Goal: Task Accomplishment & Management: Complete application form

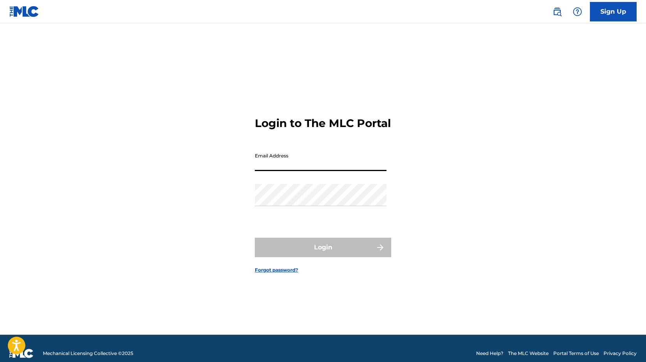
type input "[EMAIL_ADDRESS][DOMAIN_NAME]"
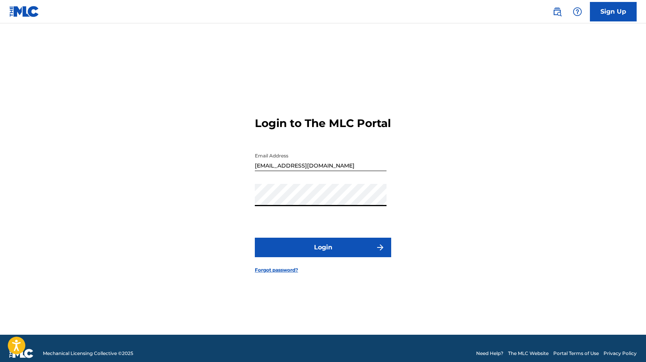
click at [311, 257] on button "Login" at bounding box center [323, 247] width 136 height 19
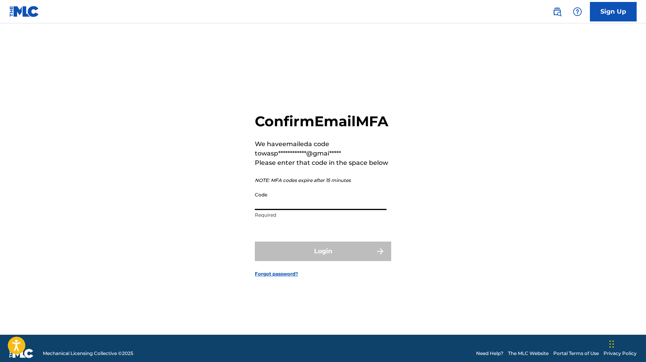
click at [289, 210] on input "Code" at bounding box center [321, 199] width 132 height 22
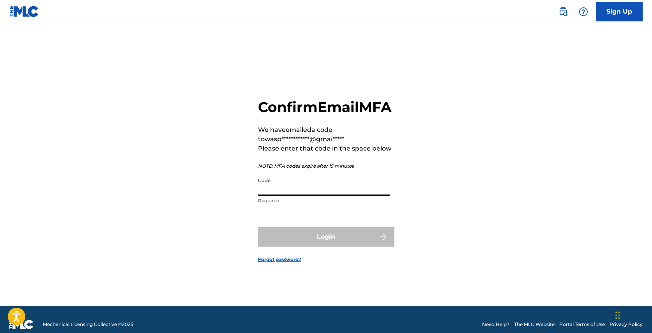
paste input "Lor Ip Dolorsi Ametcon adi elit seddoeiu tem in utlab et do magnaal. Eni adm ve…"
type input "Lor Ip Dolorsi Ametcon adi elit seddoeiu tem in utlab et do magnaal. Eni adm ve…"
paste input "743988"
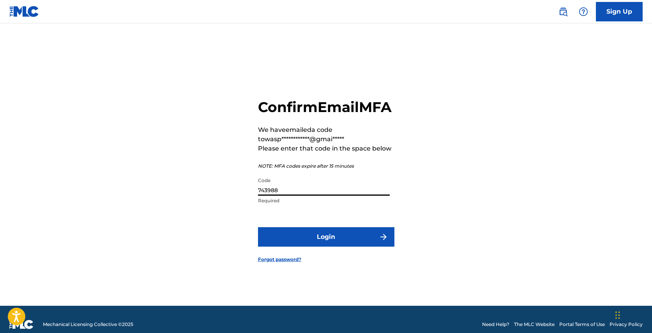
type input "743988"
click at [308, 247] on button "Login" at bounding box center [326, 236] width 136 height 19
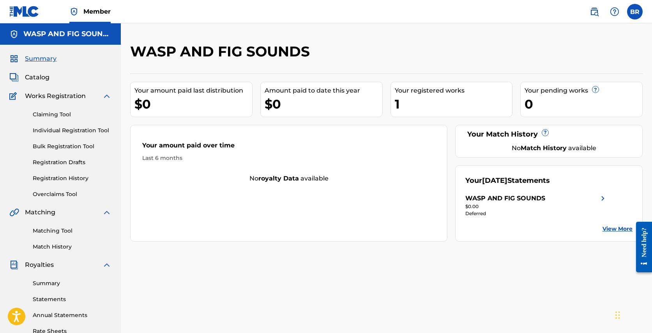
click at [40, 81] on span "Catalog" at bounding box center [37, 77] width 25 height 9
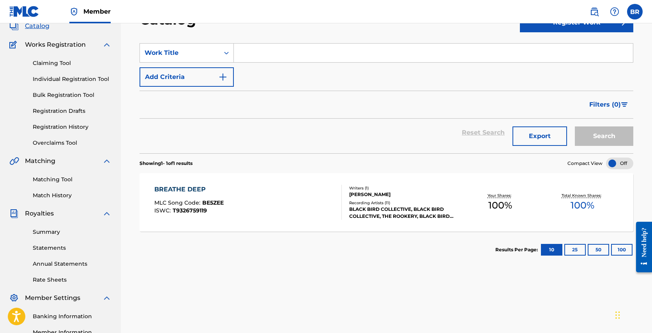
scroll to position [39, 0]
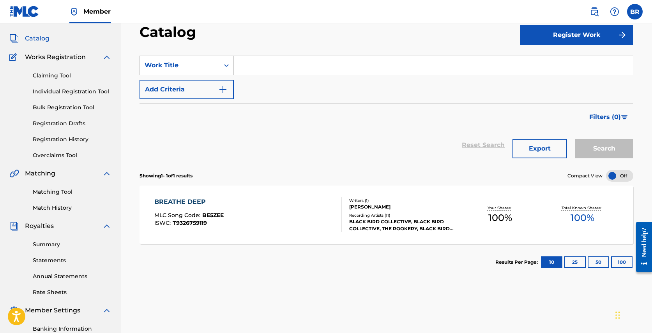
click at [55, 78] on link "Claiming Tool" at bounding box center [72, 76] width 79 height 8
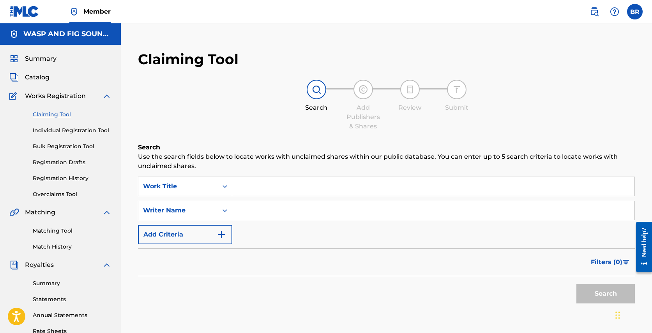
click at [49, 282] on link "Summary" at bounding box center [72, 284] width 79 height 8
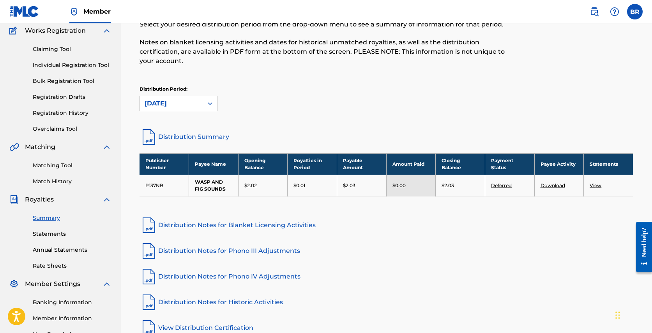
scroll to position [150, 0]
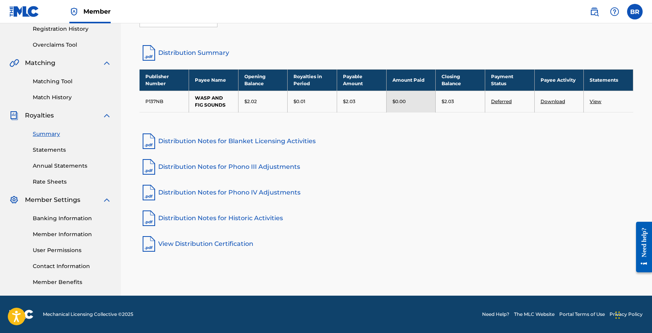
click at [203, 238] on link "View Distribution Certification" at bounding box center [385, 244] width 493 height 19
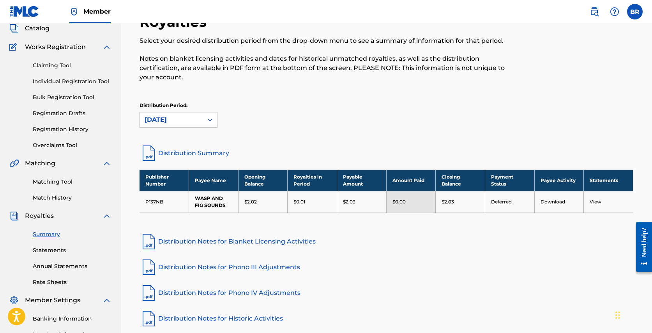
scroll to position [0, 0]
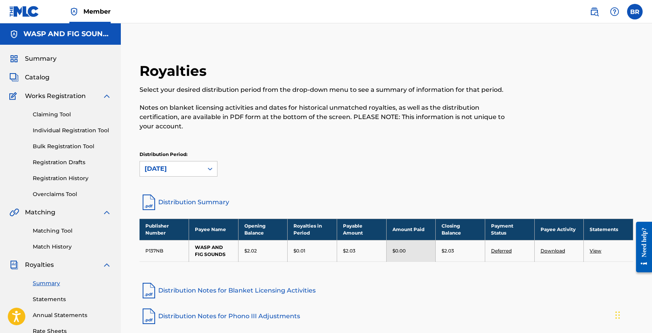
click at [63, 115] on link "Claiming Tool" at bounding box center [72, 115] width 79 height 8
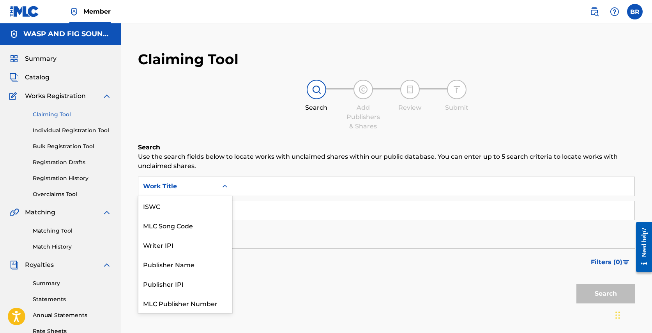
click at [209, 180] on div "Work Title" at bounding box center [177, 186] width 79 height 15
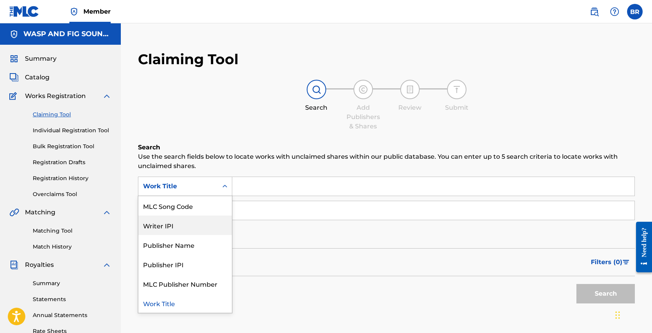
click at [172, 225] on div "Writer IPI" at bounding box center [184, 225] width 93 height 19
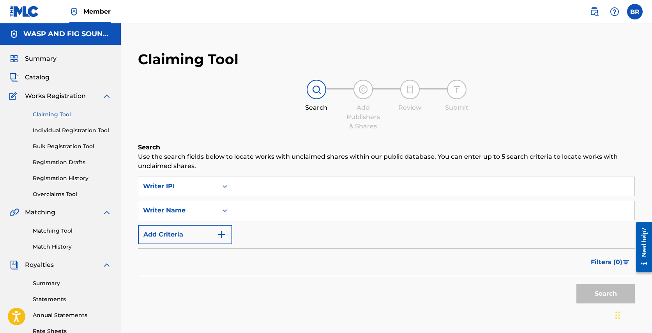
click at [259, 188] on input "Search Form" at bounding box center [433, 186] width 402 height 19
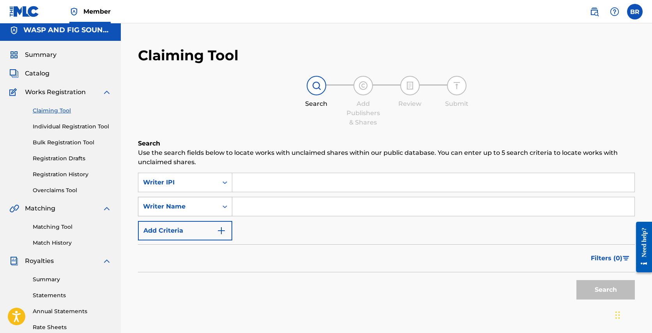
click at [208, 217] on div "Writer Name" at bounding box center [185, 206] width 94 height 19
click at [282, 203] on input "Search Form" at bounding box center [433, 206] width 402 height 19
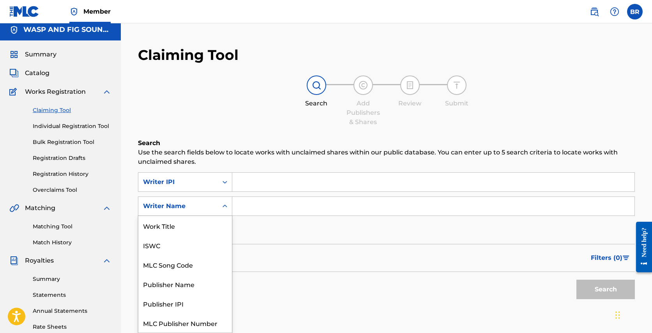
click at [216, 208] on div "Writer Name" at bounding box center [177, 206] width 79 height 15
click at [206, 228] on div "ISWC" at bounding box center [184, 225] width 93 height 19
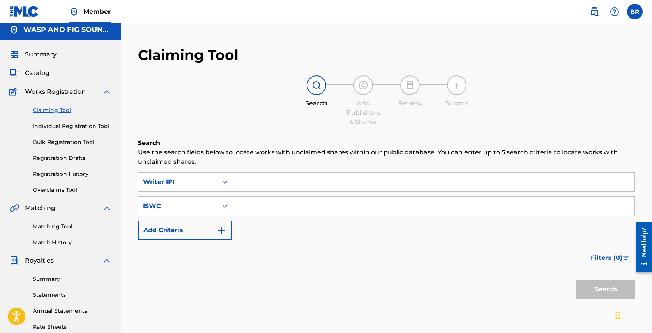
click at [281, 219] on div "SearchWithCriteria087126ef-730e-4bbc-8369-1d1f86719e5c Writer IPI SearchWithCri…" at bounding box center [386, 207] width 497 height 68
click at [290, 212] on input "Search Form" at bounding box center [433, 206] width 402 height 19
click at [210, 204] on div "ISWC" at bounding box center [178, 206] width 70 height 9
click at [277, 248] on div "Filters ( 0 )" at bounding box center [386, 258] width 497 height 28
click at [185, 180] on div "Writer IPI" at bounding box center [178, 182] width 70 height 9
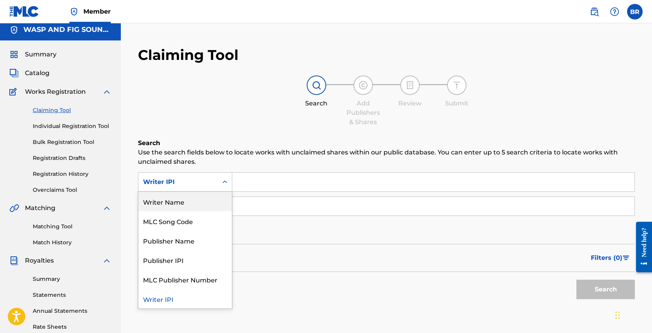
click at [257, 181] on input "Search Form" at bounding box center [433, 182] width 402 height 19
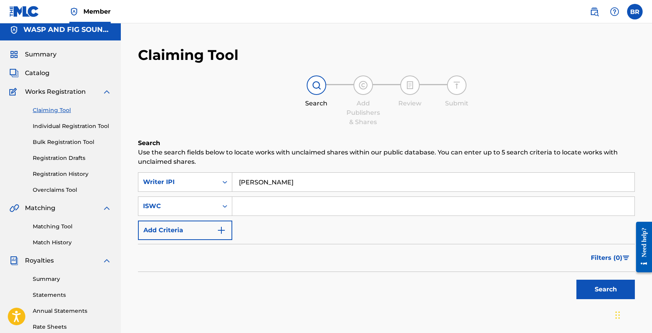
click at [264, 182] on input "[PERSON_NAME]" at bounding box center [433, 182] width 402 height 19
click at [191, 199] on div "ISWC" at bounding box center [177, 206] width 79 height 15
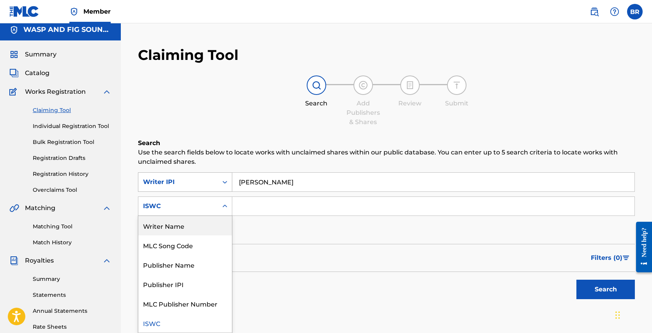
click at [200, 182] on div "Writer IPI" at bounding box center [178, 182] width 70 height 9
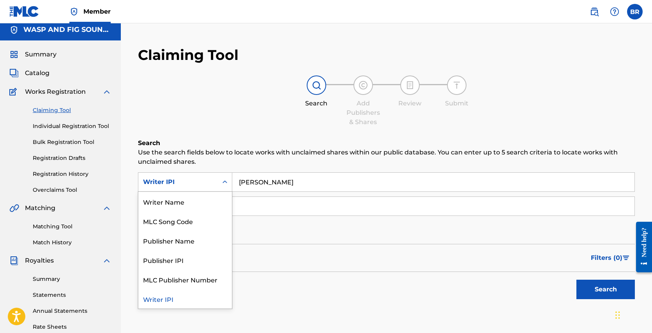
click at [265, 178] on input "[PERSON_NAME]" at bounding box center [433, 182] width 402 height 19
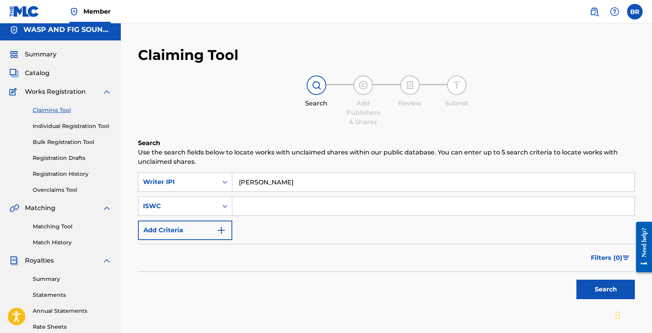
click at [265, 178] on input "[PERSON_NAME]" at bounding box center [433, 182] width 402 height 19
click at [254, 176] on input "[PERSON_NAME]" at bounding box center [433, 182] width 402 height 19
click at [253, 181] on input "[PERSON_NAME]" at bounding box center [433, 182] width 402 height 19
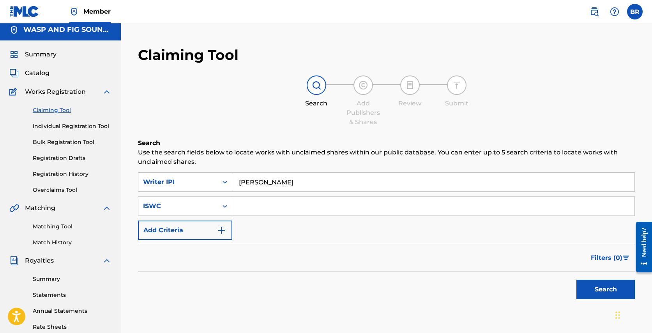
click at [253, 181] on input "[PERSON_NAME]" at bounding box center [433, 182] width 402 height 19
paste input "4812329"
click at [277, 182] on input "4812329 [PERSON_NAME]" at bounding box center [433, 182] width 402 height 19
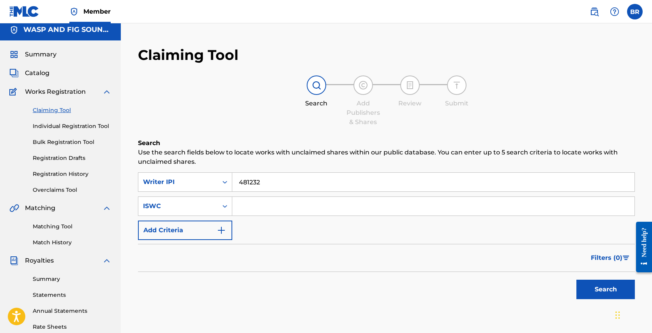
type input "481232"
click at [614, 285] on button "Search" at bounding box center [605, 289] width 58 height 19
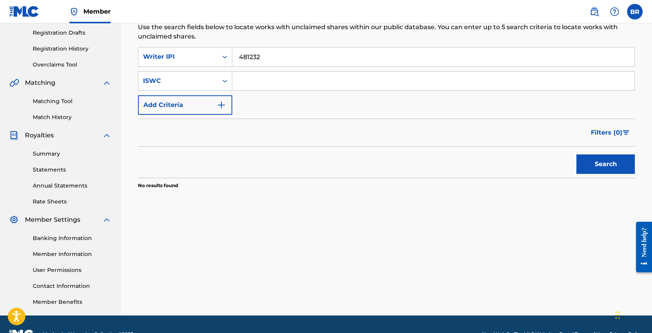
scroll to position [53, 0]
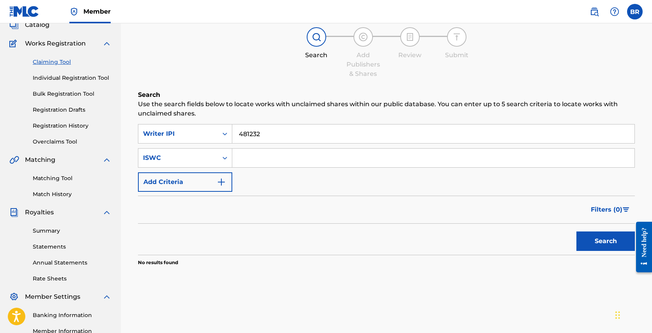
click at [371, 160] on input "Search Form" at bounding box center [433, 158] width 402 height 19
paste input "924053065"
type input "924053065"
click at [613, 239] on button "Search" at bounding box center [605, 241] width 58 height 19
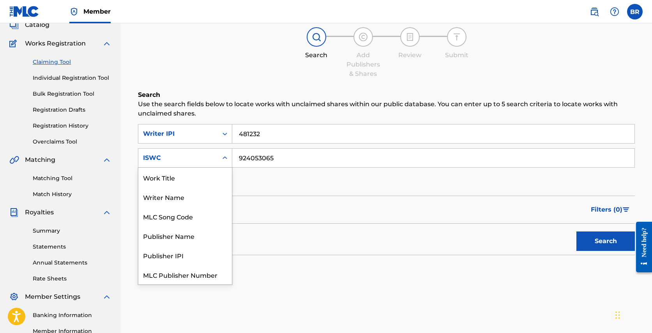
click at [202, 154] on div "ISWC" at bounding box center [178, 157] width 70 height 9
click at [180, 221] on div "Publisher Name" at bounding box center [184, 216] width 93 height 19
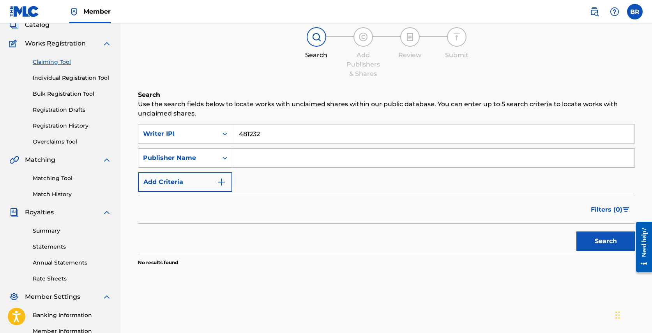
click at [178, 161] on div "Publisher Name" at bounding box center [178, 157] width 70 height 9
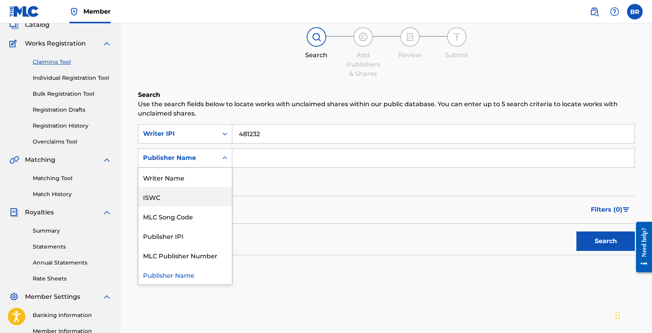
click at [177, 193] on div "ISWC" at bounding box center [184, 196] width 93 height 19
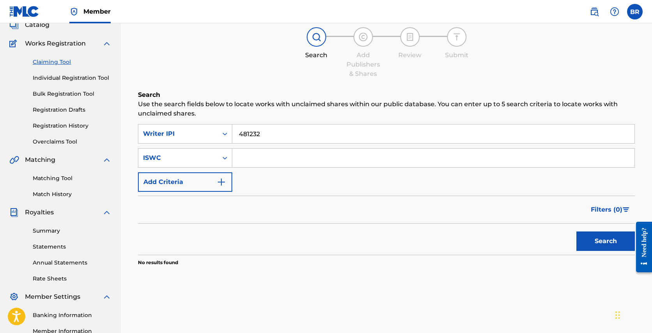
click at [275, 163] on input "Search Form" at bounding box center [433, 158] width 402 height 19
paste input "T3242241705"
type input "T3242241705"
click at [606, 241] on button "Search" at bounding box center [605, 241] width 58 height 19
click at [250, 139] on input "481232" at bounding box center [433, 134] width 402 height 19
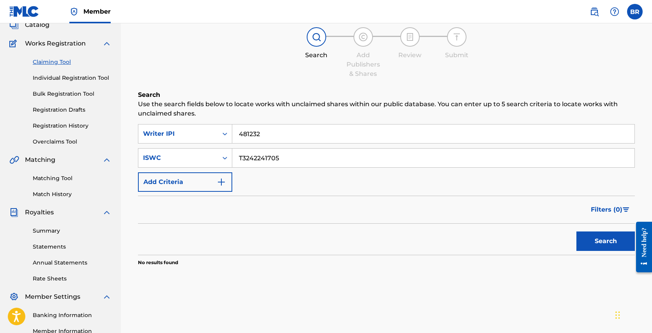
click at [250, 139] on input "481232" at bounding box center [433, 134] width 402 height 19
click at [612, 242] on button "Search" at bounding box center [605, 241] width 58 height 19
click at [214, 162] on div "ISWC" at bounding box center [177, 158] width 79 height 15
click at [297, 186] on div "SearchWithCriteria087126ef-730e-4bbc-8369-1d1f86719e5c Writer IPI SearchWithCri…" at bounding box center [386, 158] width 497 height 68
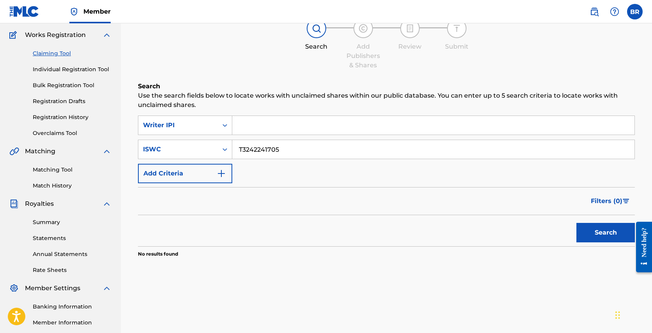
scroll to position [60, 0]
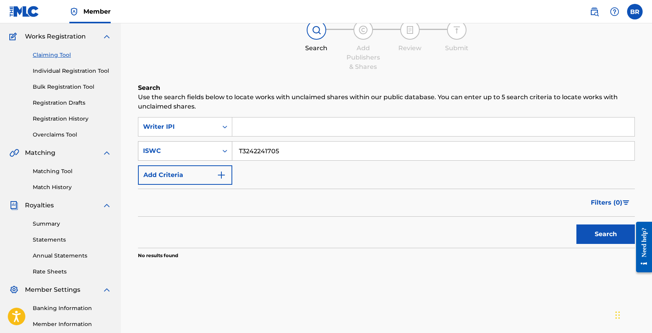
click at [204, 147] on div "ISWC" at bounding box center [178, 150] width 70 height 9
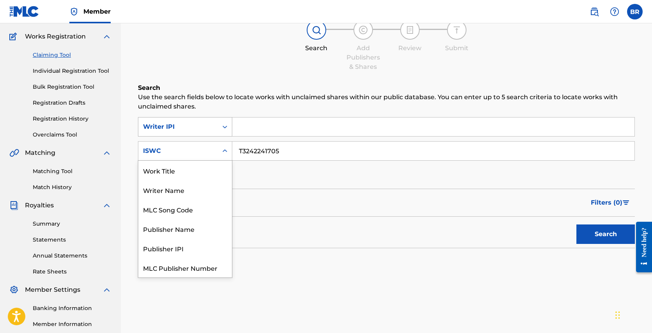
scroll to position [19, 0]
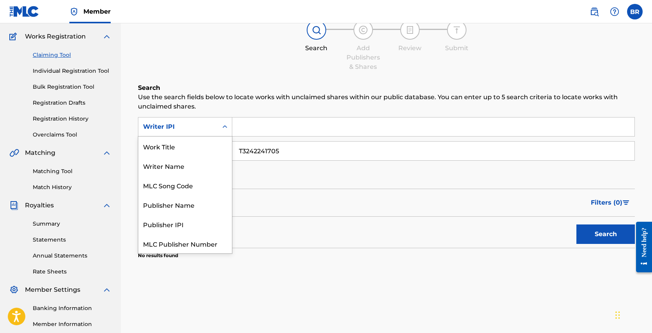
click at [198, 122] on div "Writer IPI" at bounding box center [178, 126] width 70 height 9
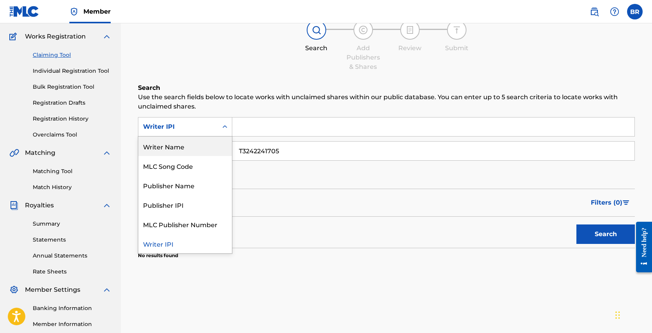
drag, startPoint x: 254, startPoint y: 157, endPoint x: 264, endPoint y: 150, distance: 12.8
click at [254, 157] on input "T3242241705" at bounding box center [433, 151] width 402 height 19
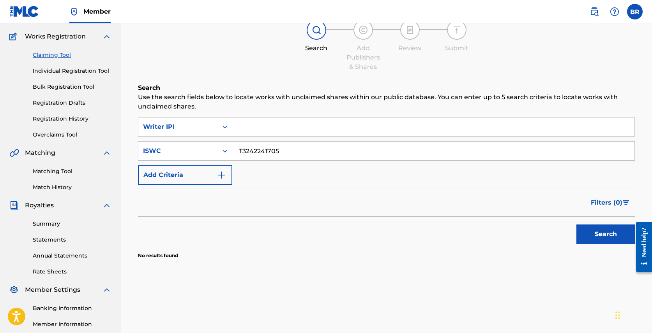
click at [265, 149] on input "T3242241705" at bounding box center [433, 151] width 402 height 19
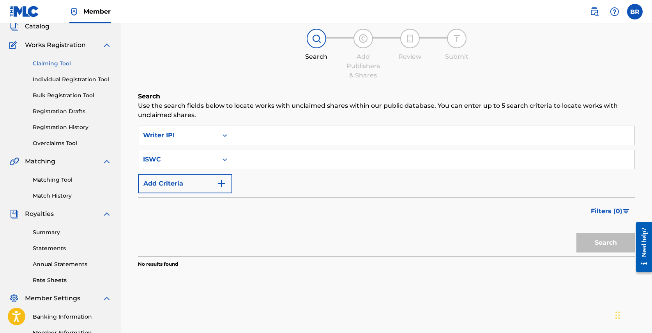
click at [56, 80] on link "Individual Registration Tool" at bounding box center [72, 80] width 79 height 8
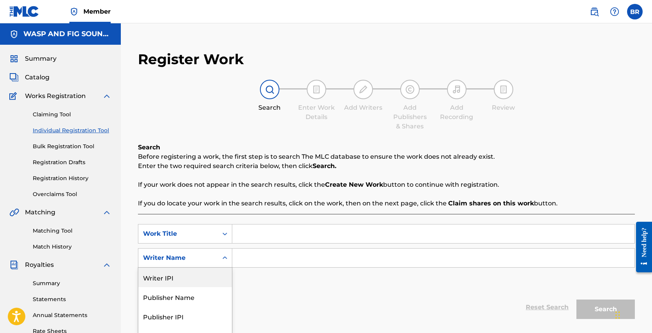
drag, startPoint x: 210, startPoint y: 259, endPoint x: 228, endPoint y: 262, distance: 18.3
click at [210, 259] on div "Writer IPI, 1 of 5. 5 results available. Use Up and Down to choose options, pre…" at bounding box center [185, 257] width 94 height 19
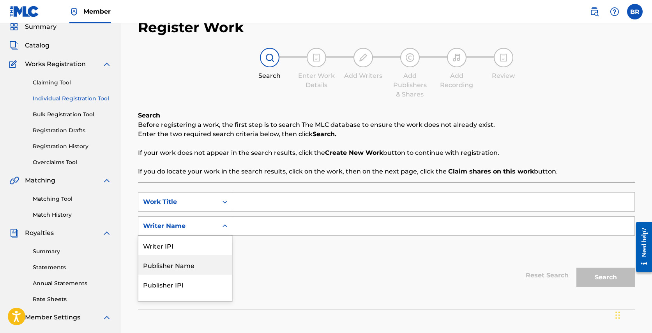
scroll to position [32, 0]
click at [176, 238] on div "Writer IPI" at bounding box center [184, 245] width 93 height 19
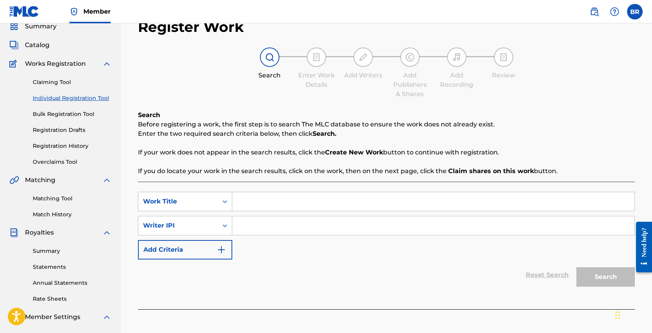
click at [249, 229] on input "Search Form" at bounding box center [433, 226] width 402 height 19
paste input "T3242241705"
type input "T3242241705"
click at [205, 205] on div "Work Title" at bounding box center [178, 201] width 70 height 9
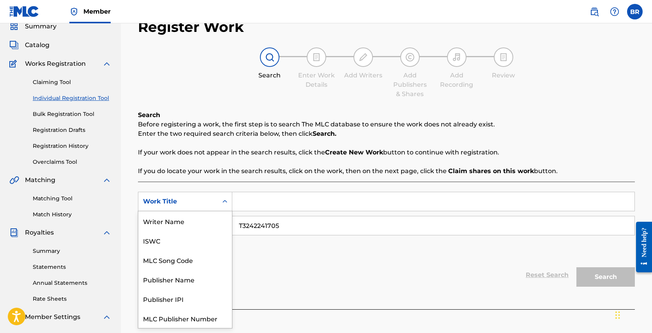
scroll to position [19, 0]
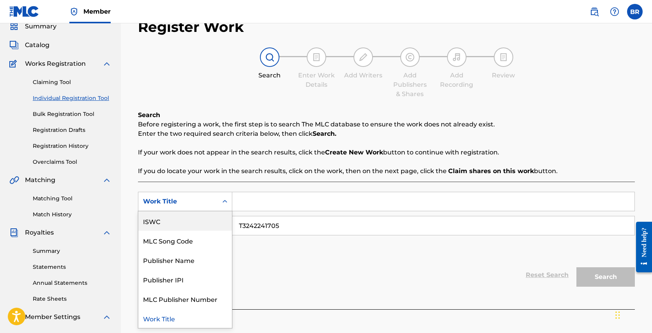
drag, startPoint x: 189, startPoint y: 222, endPoint x: 246, endPoint y: 213, distance: 57.6
click at [189, 222] on div "ISWC" at bounding box center [184, 220] width 93 height 19
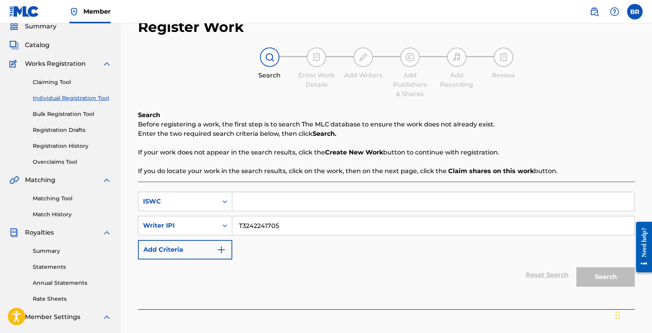
click at [256, 203] on input "Search Form" at bounding box center [433, 201] width 402 height 19
paste input "T3242241705"
type input "T3242241705"
click at [258, 225] on input "T3242241705" at bounding box center [433, 226] width 402 height 19
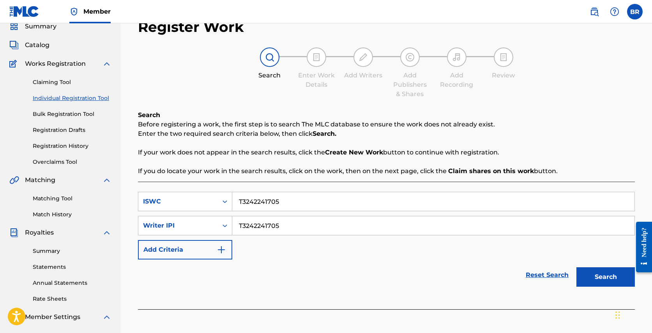
drag, startPoint x: 592, startPoint y: 0, endPoint x: 251, endPoint y: 225, distance: 408.4
click at [251, 225] on input "T3242241705" at bounding box center [433, 226] width 402 height 19
paste input "4812329"
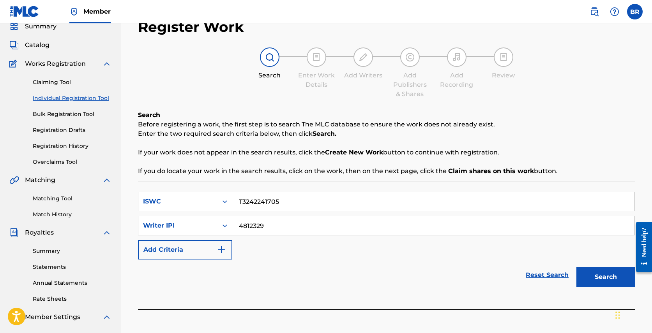
type input "4812329"
click at [597, 276] on button "Search" at bounding box center [605, 277] width 58 height 19
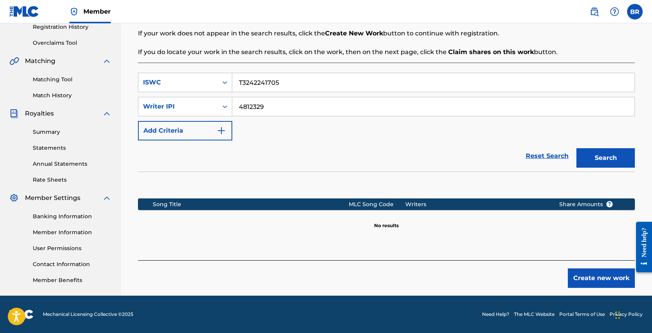
scroll to position [0, 0]
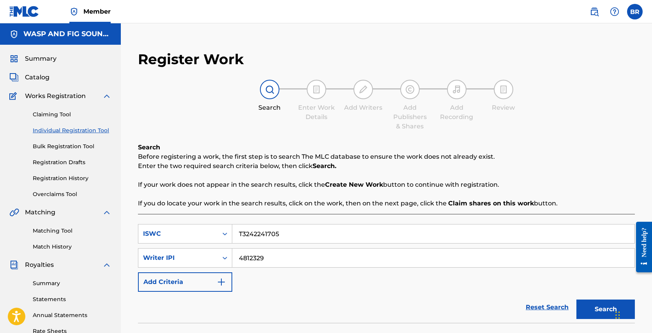
click at [253, 239] on input "T3242241705" at bounding box center [433, 234] width 402 height 19
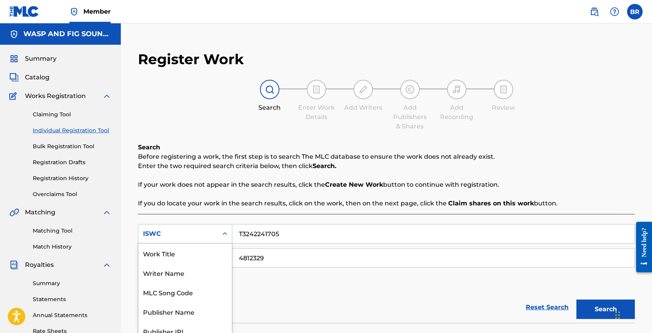
scroll to position [23, 0]
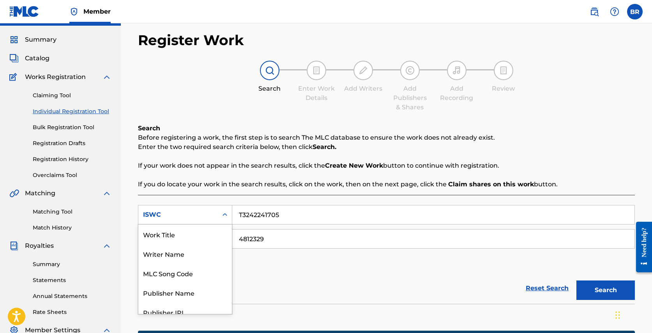
click at [188, 225] on div "ISWC selected, 7 of 7. 7 results available. Use Up and Down to choose options, …" at bounding box center [185, 214] width 94 height 19
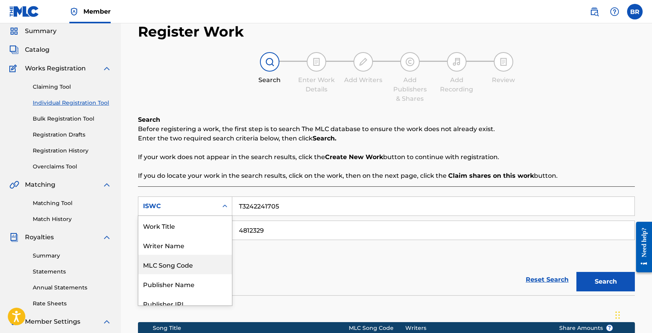
scroll to position [47, 0]
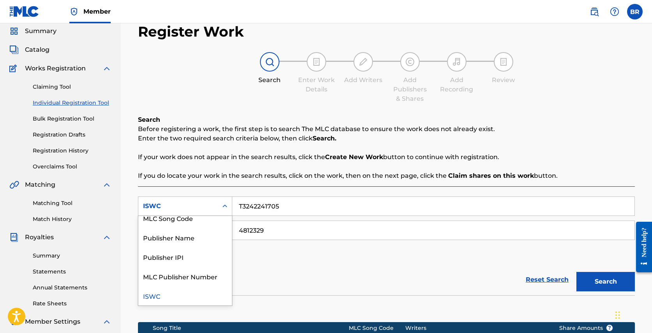
click at [168, 298] on div "ISWC" at bounding box center [184, 295] width 93 height 19
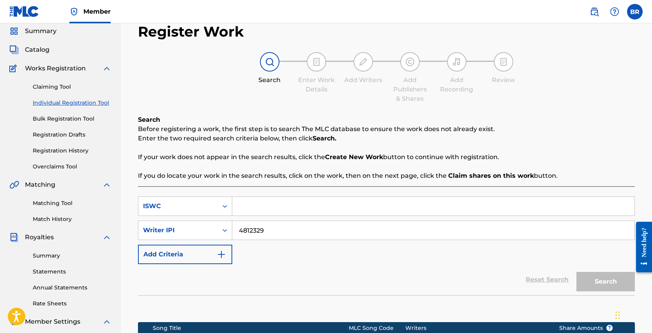
click at [282, 205] on input "Search Form" at bounding box center [433, 206] width 402 height 19
paste input "T3265296564"
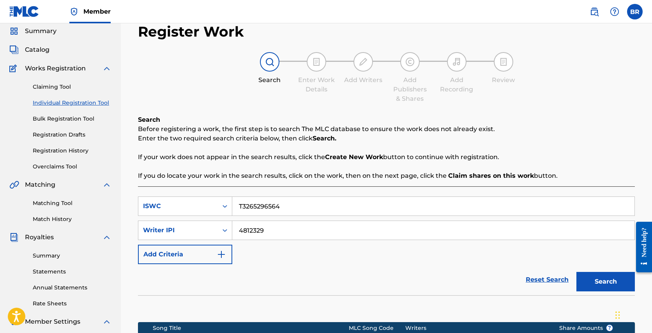
type input "T3265296564"
click at [602, 278] on button "Search" at bounding box center [605, 281] width 58 height 19
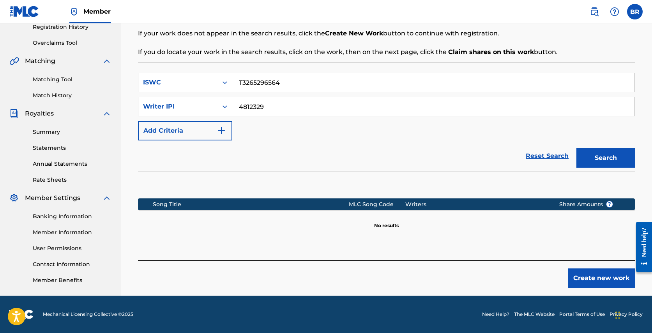
scroll to position [88, 0]
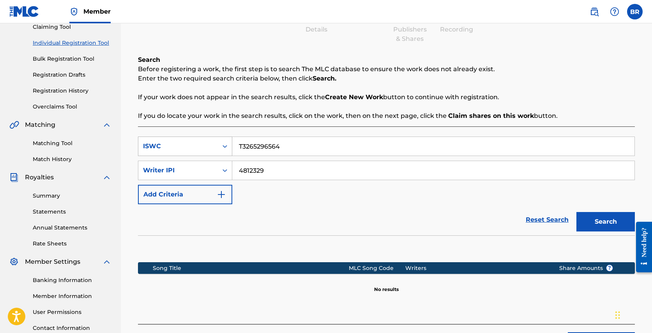
click at [218, 155] on div "Search Form" at bounding box center [225, 146] width 14 height 19
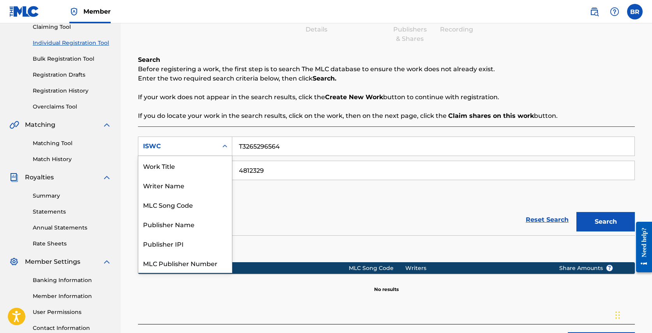
scroll to position [19, 0]
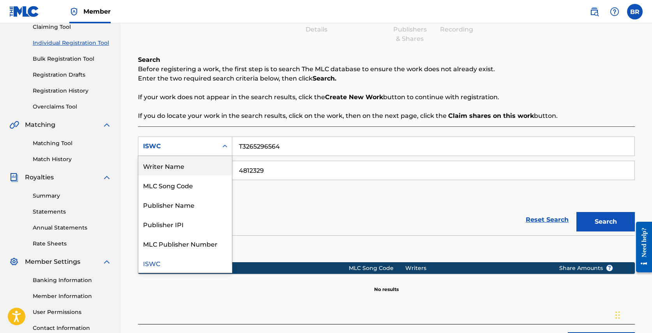
click at [204, 162] on div "Writer Name" at bounding box center [184, 165] width 93 height 19
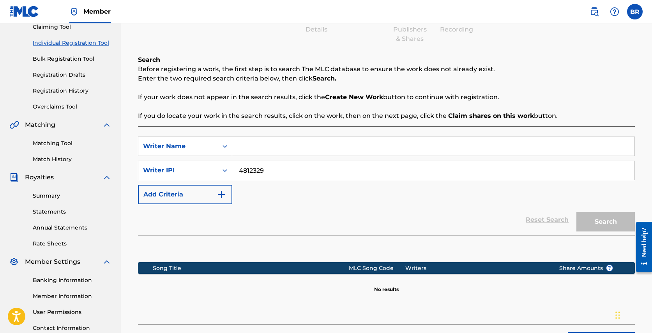
click at [249, 145] on input "Search Form" at bounding box center [433, 146] width 402 height 19
type input "[PERSON_NAME]"
click at [601, 227] on button "Search" at bounding box center [605, 221] width 58 height 19
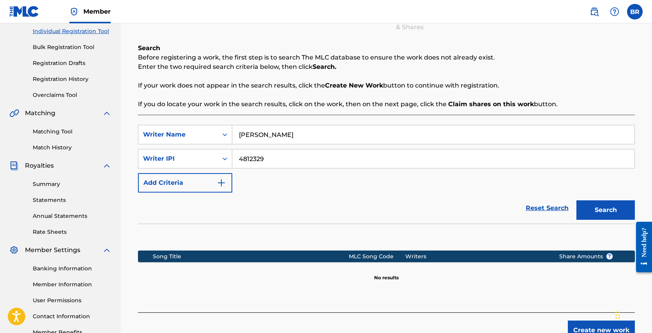
click at [250, 158] on input "4812329" at bounding box center [433, 159] width 402 height 19
click at [207, 163] on div "Writer IPI" at bounding box center [178, 158] width 70 height 9
click at [253, 201] on div "Reset Search Search" at bounding box center [386, 208] width 497 height 31
click at [616, 215] on div "Search" at bounding box center [603, 208] width 62 height 31
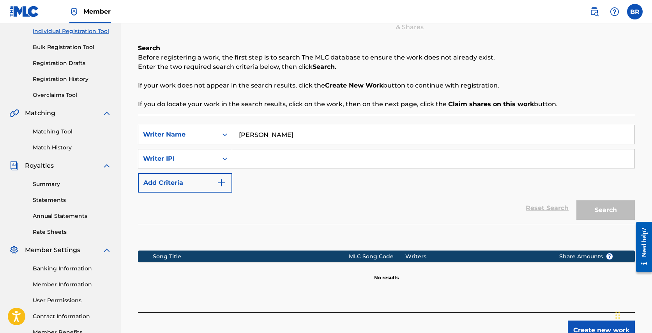
click at [380, 197] on div "Reset Search Search" at bounding box center [386, 208] width 497 height 31
click at [275, 159] on input "Search Form" at bounding box center [433, 159] width 402 height 19
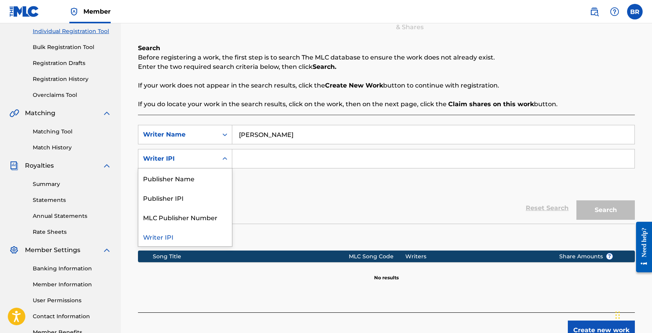
click at [218, 156] on div "Search Form" at bounding box center [225, 159] width 14 height 14
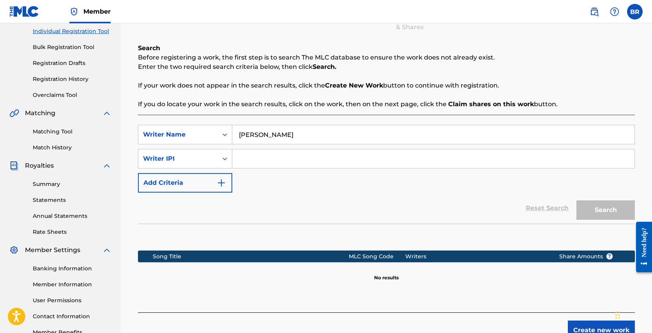
click at [262, 168] on div "Search Form" at bounding box center [433, 158] width 402 height 19
click at [222, 158] on icon "Search Form" at bounding box center [225, 159] width 8 height 8
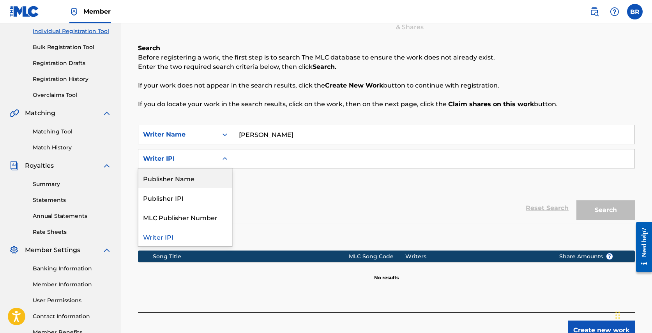
click at [180, 182] on div "Publisher Name" at bounding box center [184, 178] width 93 height 19
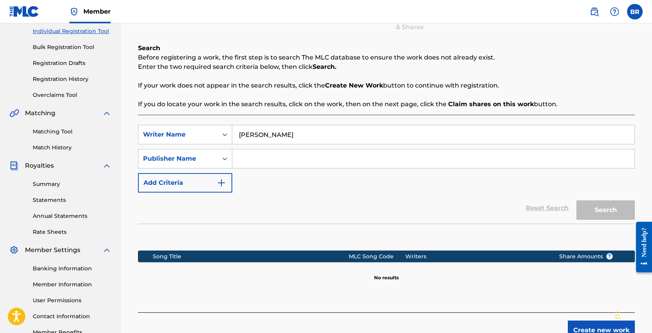
click at [273, 160] on input "Search Form" at bounding box center [433, 159] width 402 height 19
type input "Wasp & Fig Sounds"
click at [614, 214] on button "Search" at bounding box center [605, 210] width 58 height 19
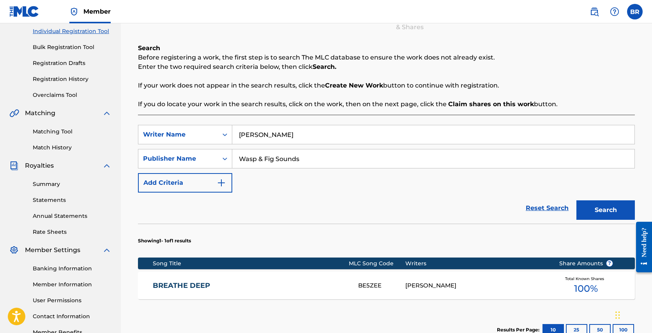
click at [278, 131] on input "[PERSON_NAME]" at bounding box center [433, 134] width 402 height 19
click at [461, 183] on div "SearchWithCriteria6151da0e-30ef-474e-9046-d7d6d425d669 Writer Name SearchWithCr…" at bounding box center [386, 159] width 497 height 68
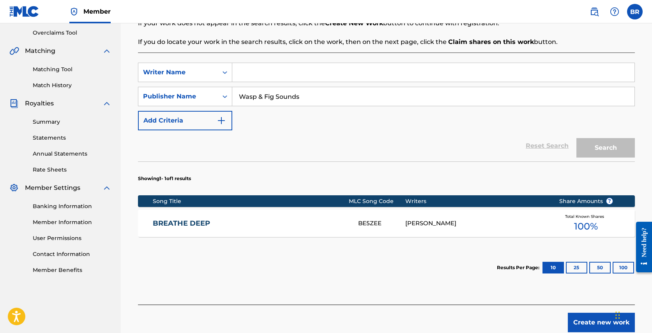
scroll to position [206, 0]
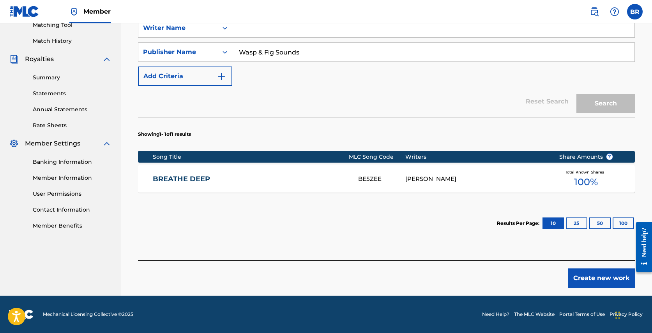
click at [602, 276] on button "Create new work" at bounding box center [600, 278] width 67 height 19
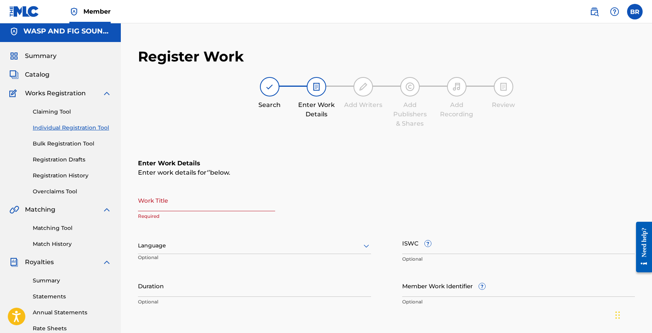
scroll to position [170, 0]
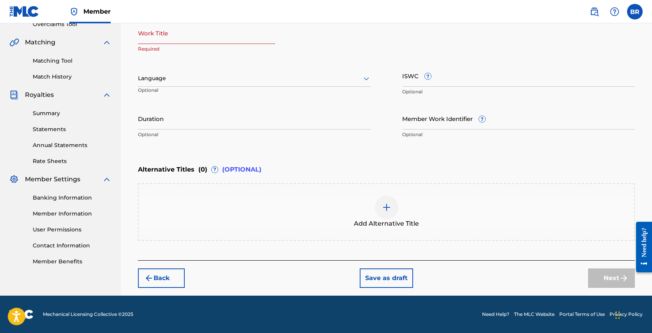
click at [161, 278] on button "Back" at bounding box center [161, 278] width 47 height 19
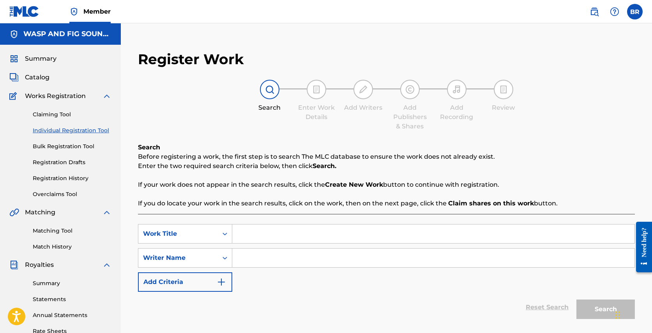
scroll to position [150, 0]
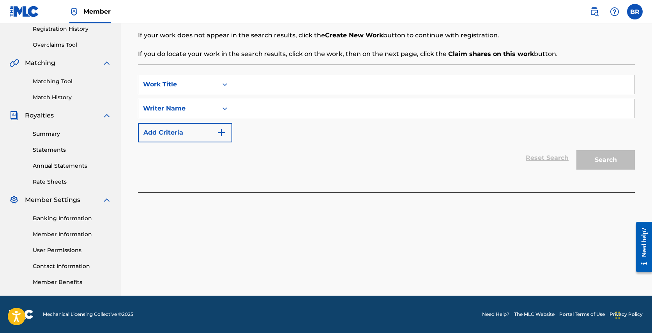
click at [297, 175] on div "SearchWithCriteriaa428d9ae-1a21-4645-a636-30c97d0946f6 Work Title SearchWithCri…" at bounding box center [386, 129] width 497 height 128
click at [350, 125] on div "SearchWithCriteriaa428d9ae-1a21-4645-a636-30c97d0946f6 Work Title SearchWithCri…" at bounding box center [386, 109] width 497 height 68
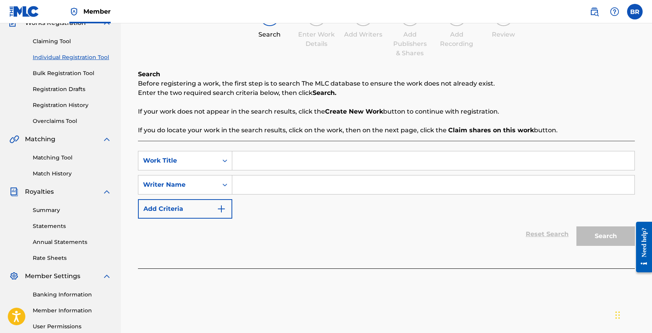
scroll to position [4, 0]
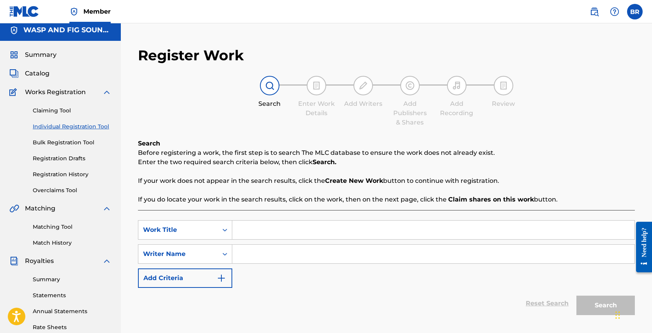
click at [257, 232] on input "Search Form" at bounding box center [433, 230] width 402 height 19
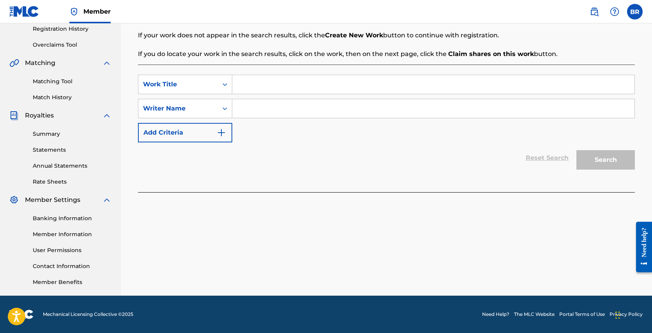
scroll to position [0, 0]
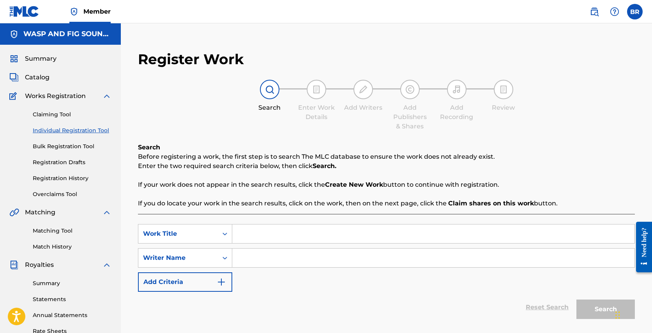
click at [322, 252] on input "Search Form" at bounding box center [433, 258] width 402 height 19
type input "[PERSON_NAME]"
click at [565, 276] on div "SearchWithCriteriaa428d9ae-1a21-4645-a636-30c97d0946f6 Work Title SearchWithCri…" at bounding box center [386, 258] width 497 height 68
drag, startPoint x: 329, startPoint y: 248, endPoint x: 299, endPoint y: 235, distance: 33.3
click at [326, 247] on div "SearchWithCriteriaa428d9ae-1a21-4645-a636-30c97d0946f6 Work Title SearchWithCri…" at bounding box center [386, 258] width 497 height 68
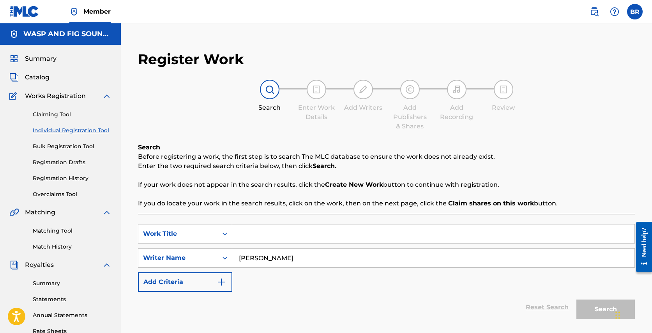
click at [299, 235] on input "Search Form" at bounding box center [433, 234] width 402 height 19
paste input "T3265296564"
click at [258, 236] on input "T3265296564" at bounding box center [433, 234] width 402 height 19
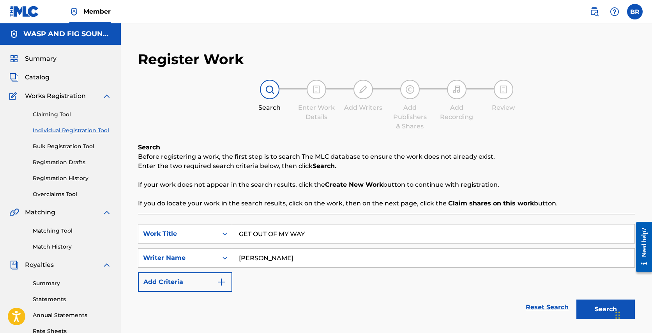
type input "GET OUT OF MY WAY"
click at [612, 308] on button "Search" at bounding box center [605, 309] width 58 height 19
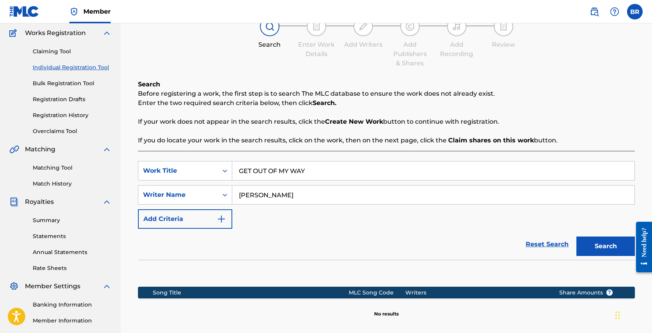
scroll to position [151, 0]
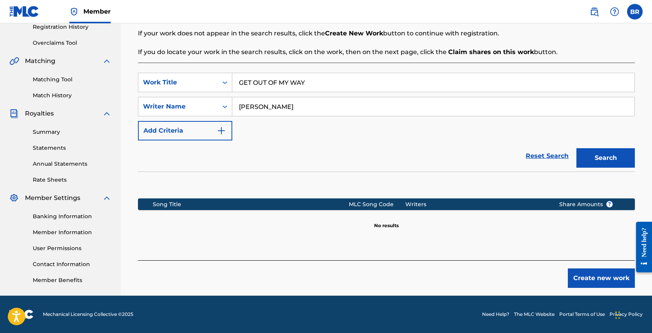
click at [582, 279] on button "Create new work" at bounding box center [600, 278] width 67 height 19
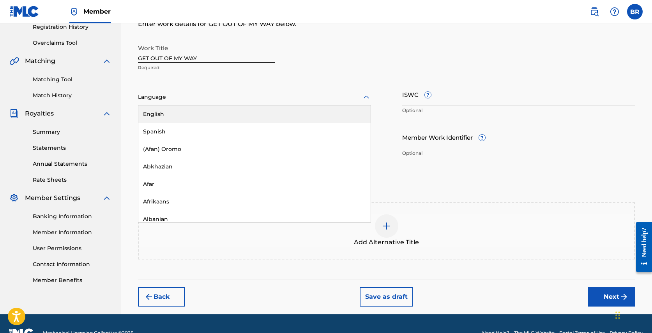
click at [175, 99] on div at bounding box center [254, 97] width 233 height 10
click at [236, 82] on div "Work Title GET OUT OF MY WAY Required English, 1 of 153. 153 results available.…" at bounding box center [386, 101] width 497 height 121
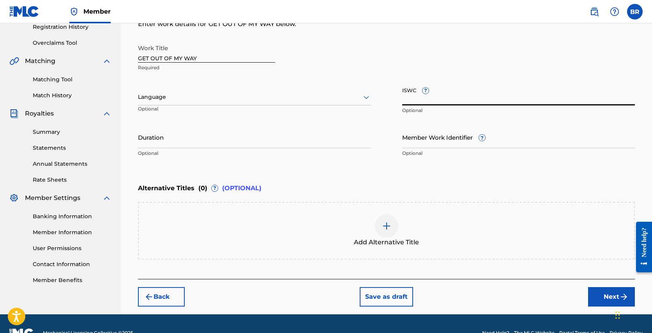
click at [416, 94] on input "ISWC ?" at bounding box center [518, 94] width 233 height 22
paste input "T3265296564"
type input "T3265296564"
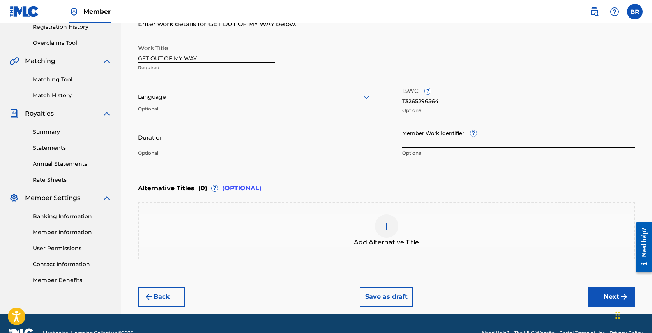
click at [426, 143] on input "Member Work Identifier ?" at bounding box center [518, 137] width 233 height 22
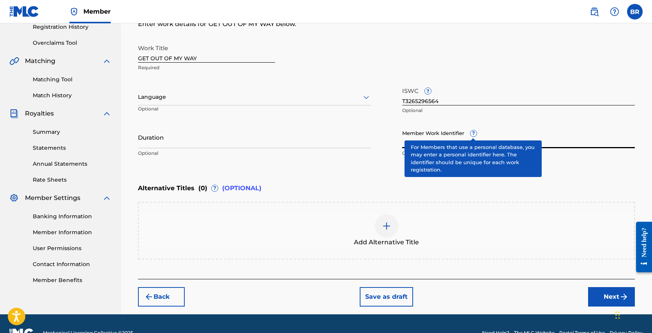
click at [470, 133] on div "Member Work Identifier ? Optional" at bounding box center [518, 143] width 233 height 35
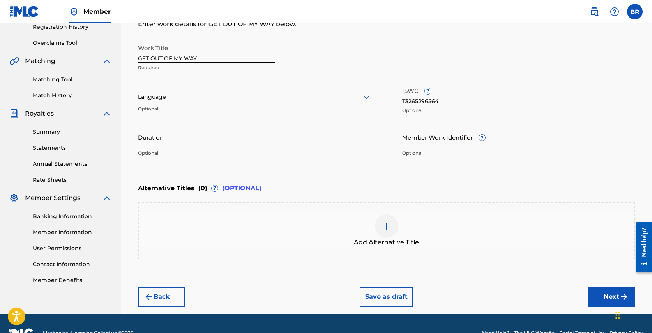
click at [182, 141] on input "Duration" at bounding box center [254, 137] width 233 height 22
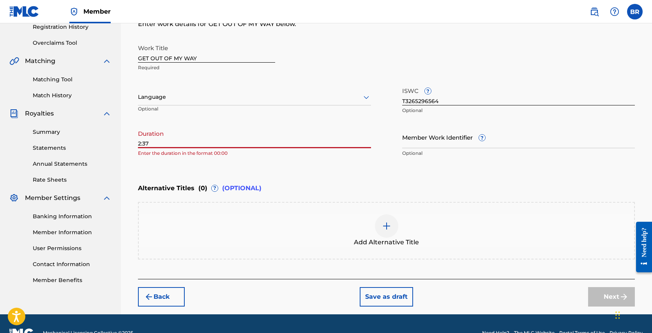
click at [286, 162] on div "Enter Work Details Enter work details for ‘ GET OUT OF MY WAY ’ below. Work Tit…" at bounding box center [386, 85] width 497 height 188
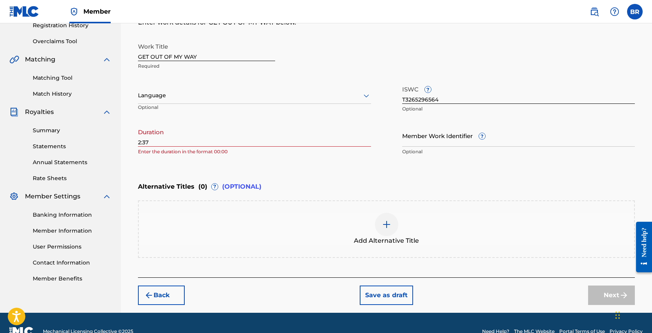
scroll to position [170, 0]
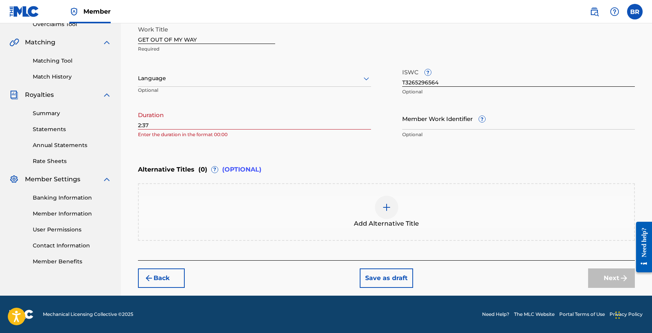
click at [205, 147] on div "Enter Work Details Enter work details for ‘ GET OUT OF MY WAY ’ below. Work Tit…" at bounding box center [386, 67] width 497 height 188
click at [137, 125] on div "Register Work Search Enter Work Details Add Writers Add Publishers & Shares Add…" at bounding box center [386, 84] width 512 height 423
click at [139, 126] on input "2:37" at bounding box center [254, 118] width 233 height 22
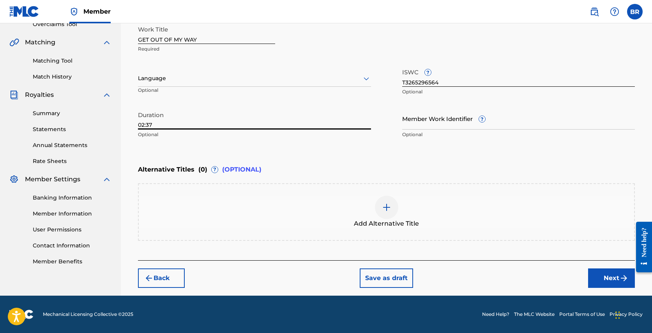
type input "02:37"
click at [607, 280] on button "Next" at bounding box center [611, 278] width 47 height 19
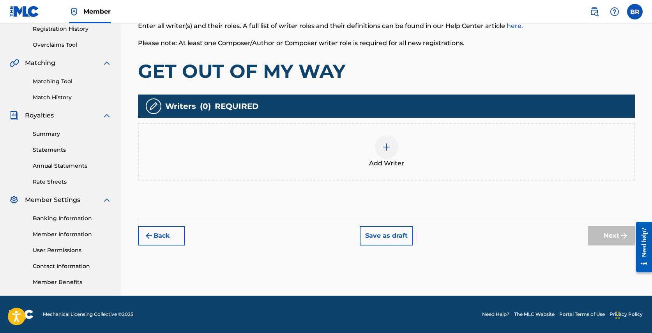
scroll to position [150, 0]
click at [391, 149] on img at bounding box center [386, 147] width 9 height 9
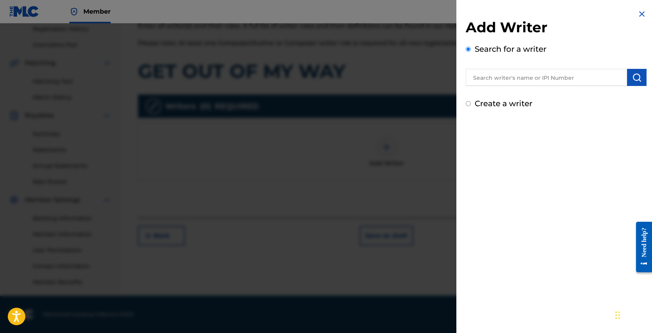
click at [535, 82] on input "text" at bounding box center [545, 77] width 161 height 17
paste input "T3265296564"
type input "T3265296564"
paste input "4812329"
type input "4812329"
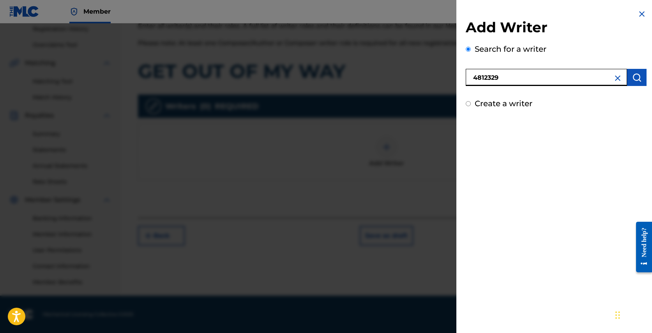
click at [636, 77] on img "submit" at bounding box center [636, 77] width 9 height 9
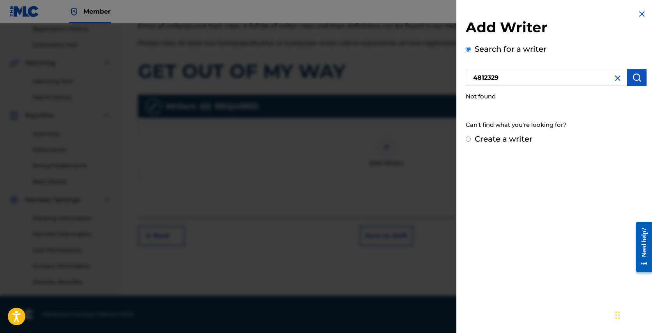
drag, startPoint x: 458, startPoint y: 144, endPoint x: 466, endPoint y: 140, distance: 9.4
click at [458, 144] on div "Add Writer Search for a writer 4812329 Not found Can't find what you're looking…" at bounding box center [555, 77] width 199 height 154
click at [487, 80] on input "4812329" at bounding box center [545, 77] width 161 height 17
click at [618, 81] on img at bounding box center [617, 78] width 9 height 9
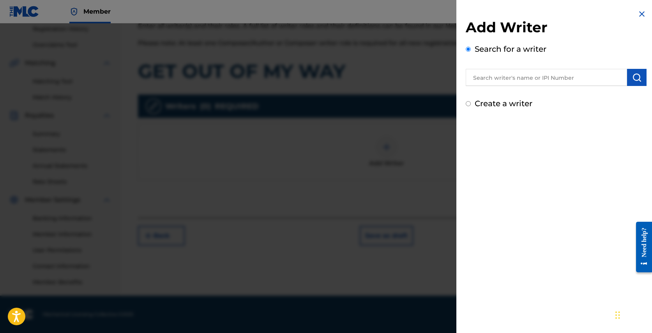
click at [546, 77] on input "text" at bounding box center [545, 77] width 161 height 17
type input "[PERSON_NAME]"
click at [627, 78] on button "submit" at bounding box center [636, 77] width 19 height 17
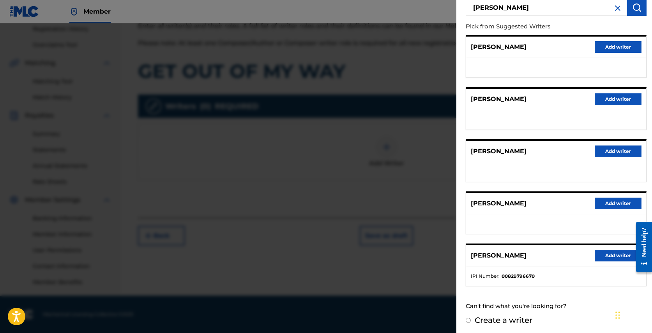
scroll to position [72, 0]
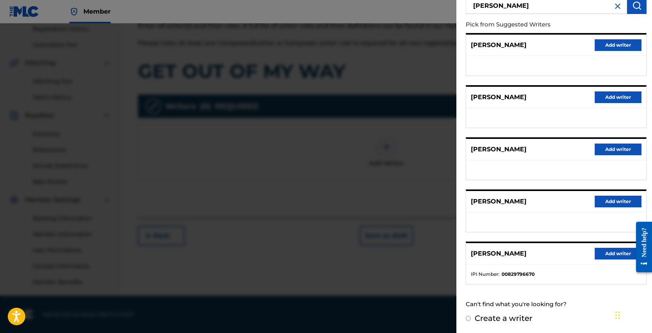
click at [607, 256] on button "Add writer" at bounding box center [617, 254] width 47 height 12
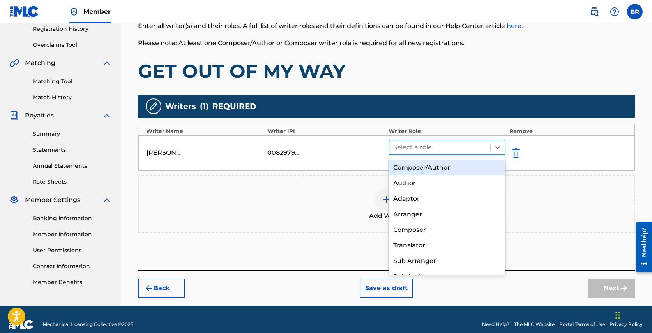
click at [403, 149] on div at bounding box center [439, 147] width 93 height 11
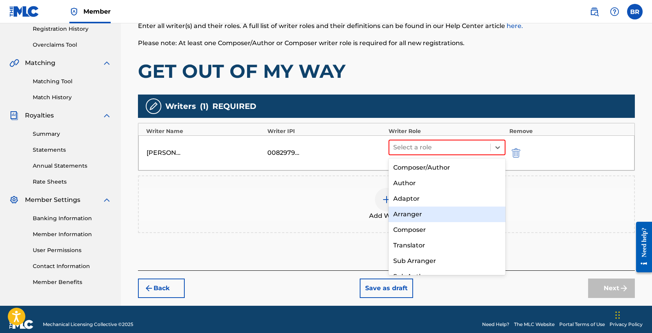
scroll to position [11, 0]
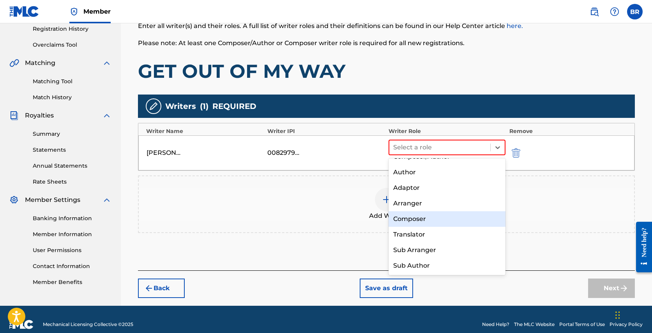
click at [417, 218] on div "Composer" at bounding box center [446, 219] width 117 height 16
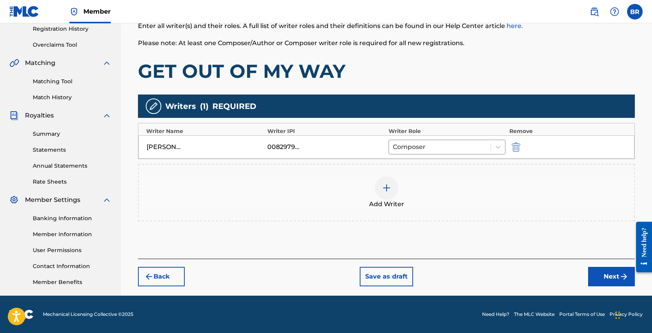
click at [638, 0] on nav "Member BR BR [PERSON_NAME] [EMAIL_ADDRESS][DOMAIN_NAME] Notification Preference…" at bounding box center [326, 11] width 652 height 23
click at [598, 277] on button "Next" at bounding box center [611, 276] width 47 height 19
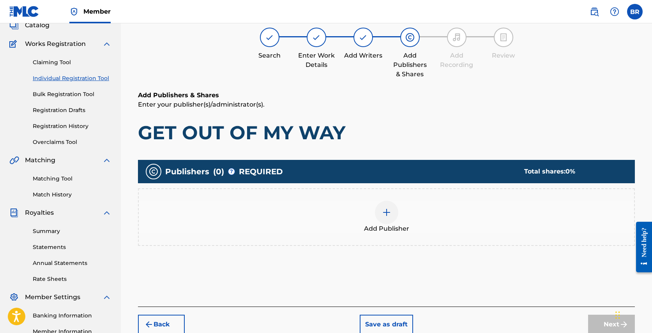
scroll to position [35, 0]
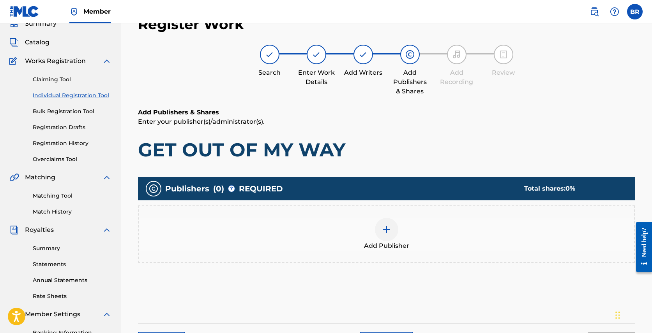
click at [390, 229] on img at bounding box center [386, 229] width 9 height 9
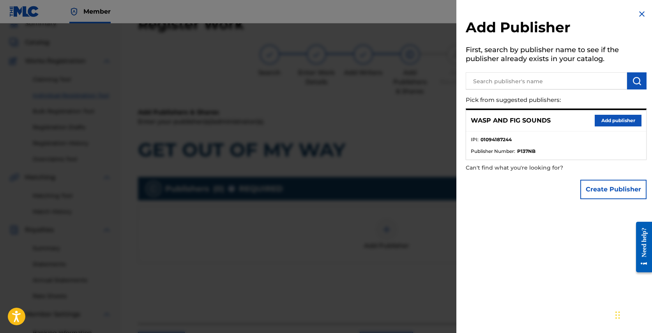
click at [606, 120] on button "Add publisher" at bounding box center [617, 121] width 47 height 12
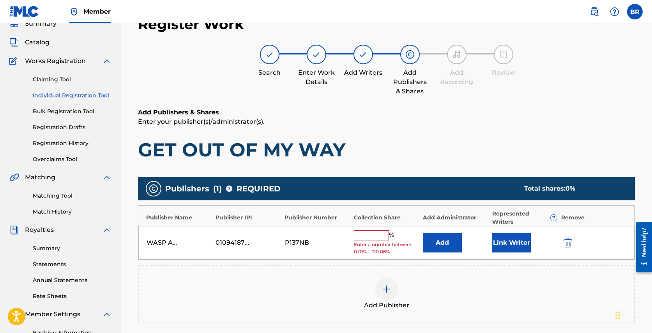
click at [368, 234] on input "text" at bounding box center [371, 236] width 35 height 10
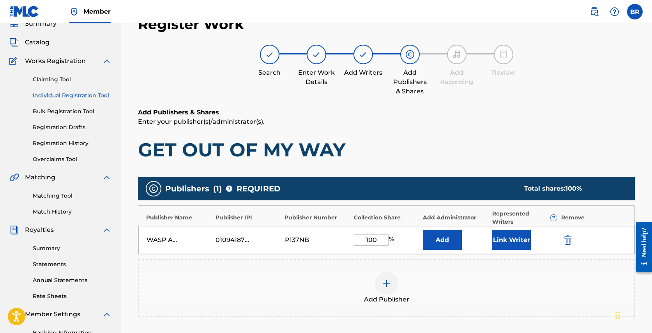
type input "100"
click at [496, 276] on div "Add Publisher" at bounding box center [386, 288] width 495 height 33
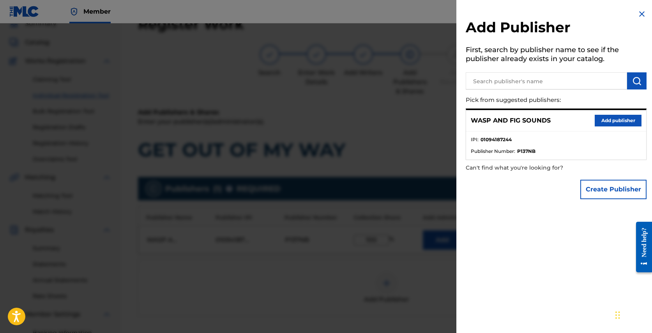
click at [617, 169] on div "Add Publisher First, search by publisher name to see if the publisher already e…" at bounding box center [555, 106] width 199 height 213
click at [610, 122] on button "Add publisher" at bounding box center [617, 121] width 47 height 12
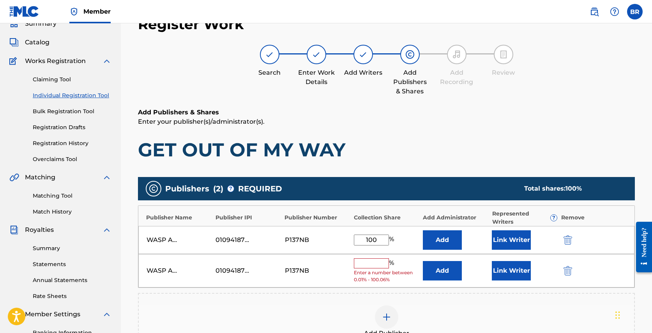
click at [564, 269] on img "submit" at bounding box center [567, 270] width 9 height 9
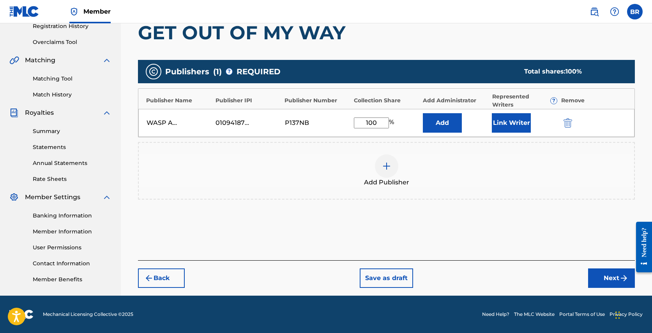
click at [613, 276] on button "Next" at bounding box center [611, 278] width 47 height 19
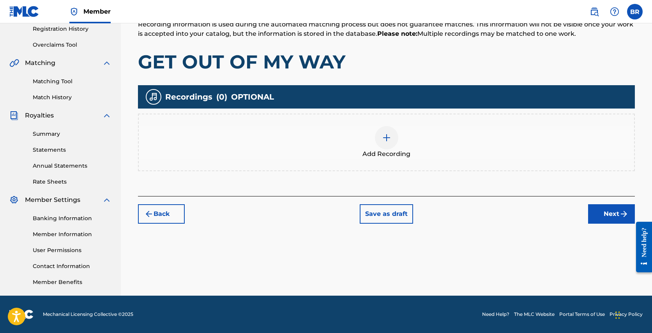
scroll to position [150, 0]
click at [384, 140] on img at bounding box center [386, 137] width 9 height 9
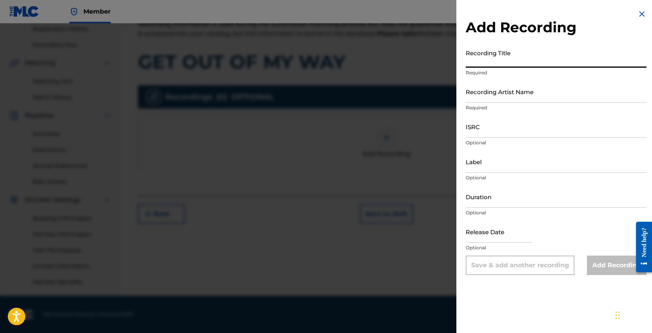
click at [505, 55] on input "Recording Title" at bounding box center [555, 57] width 181 height 22
type input "GET OUT OF MY WAY"
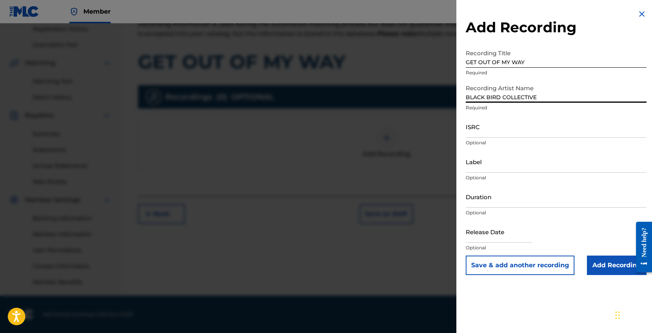
type input "BLACK BIRD COLLECTIVE"
click at [503, 130] on input "ISRC" at bounding box center [555, 127] width 181 height 22
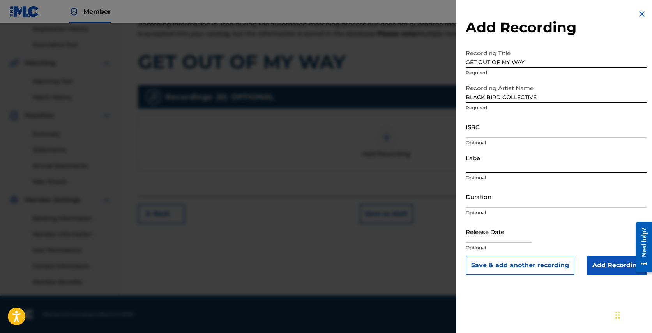
click at [481, 166] on input "Label" at bounding box center [555, 162] width 181 height 22
click at [485, 197] on input "Duration" at bounding box center [555, 197] width 181 height 22
type input "2"
type input "02:37"
click at [519, 242] on input "text" at bounding box center [498, 232] width 66 height 22
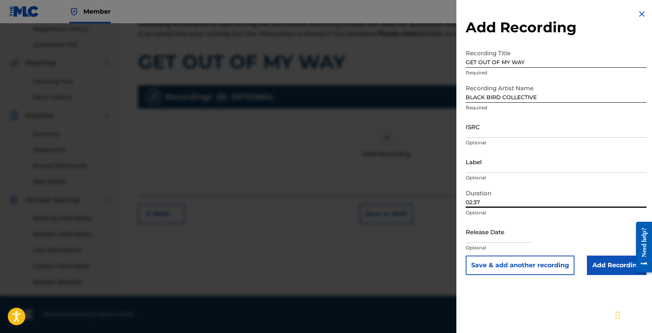
select select "7"
select select "2025"
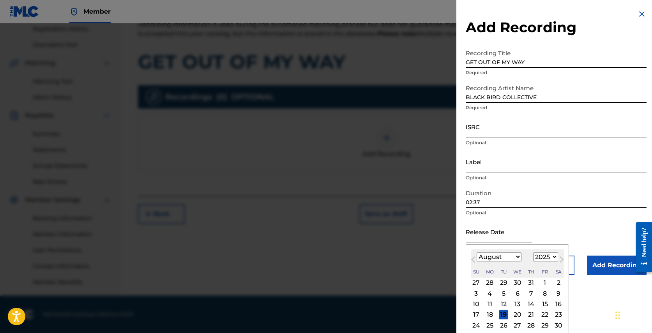
select select "9"
select select "2024"
click at [477, 326] on div "27" at bounding box center [475, 325] width 9 height 9
type input "[DATE]"
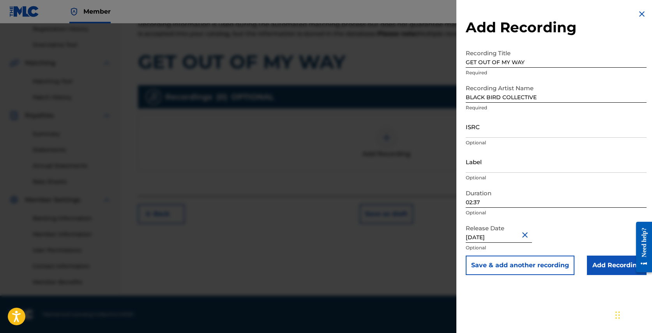
click at [614, 267] on input "Add Recording" at bounding box center [616, 265] width 60 height 19
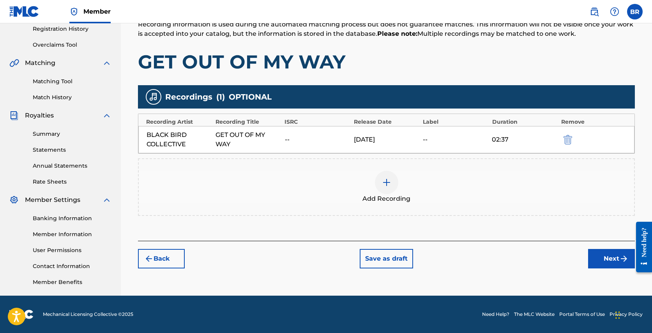
click at [620, 262] on img "submit" at bounding box center [623, 258] width 9 height 9
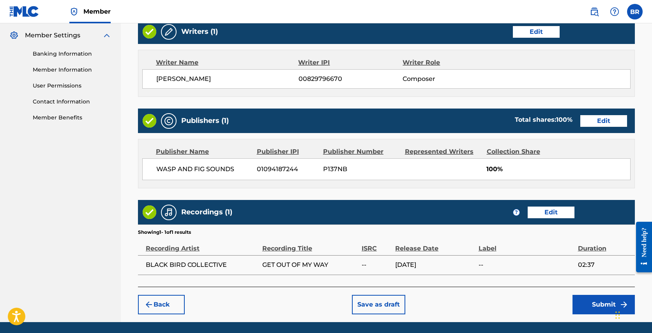
scroll to position [298, 0]
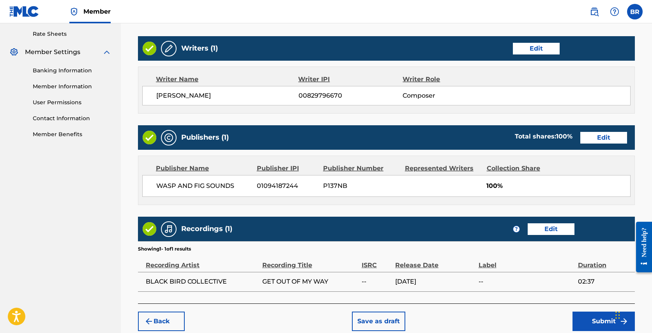
click at [600, 316] on button "Submit" at bounding box center [603, 321] width 62 height 19
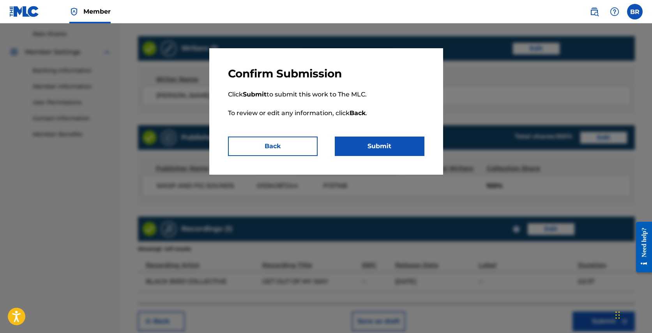
click at [377, 148] on button "Submit" at bounding box center [380, 146] width 90 height 19
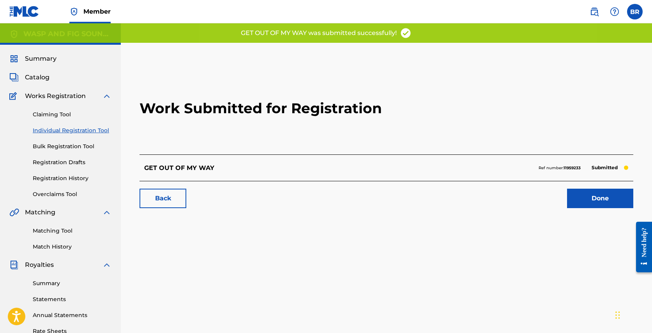
click at [601, 197] on link "Done" at bounding box center [600, 198] width 66 height 19
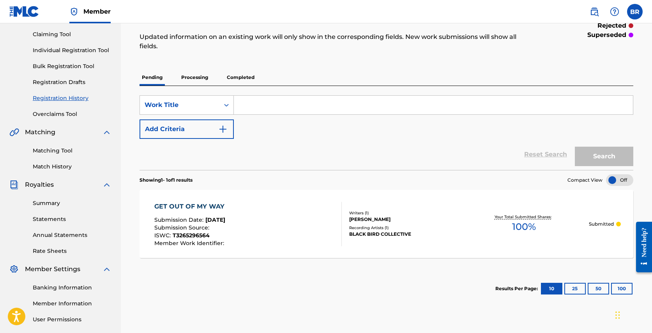
scroll to position [26, 0]
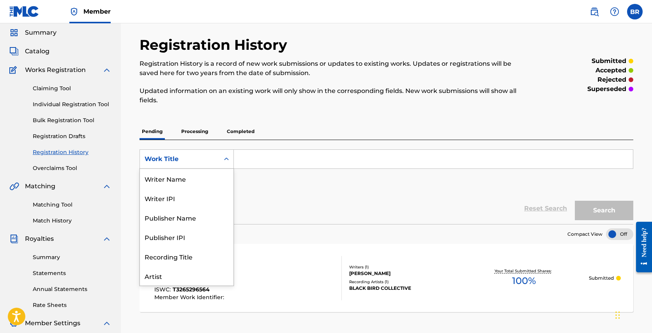
click at [193, 161] on div "Work Title" at bounding box center [179, 159] width 70 height 9
click at [314, 195] on div "Reset Search Search" at bounding box center [385, 208] width 493 height 31
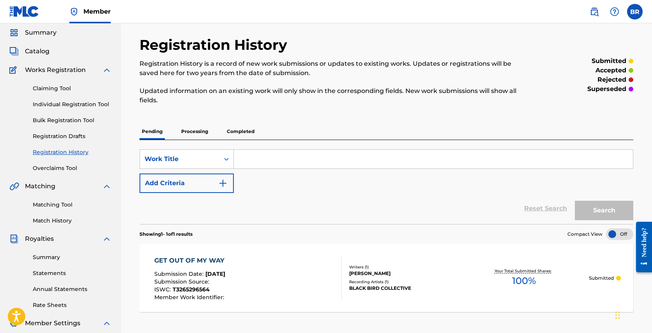
click at [222, 183] on img "Search Form" at bounding box center [222, 183] width 9 height 9
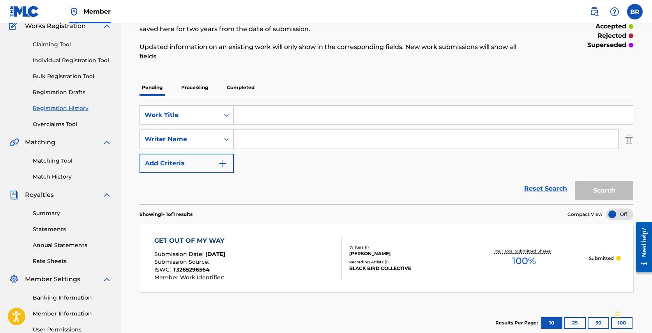
scroll to position [0, 0]
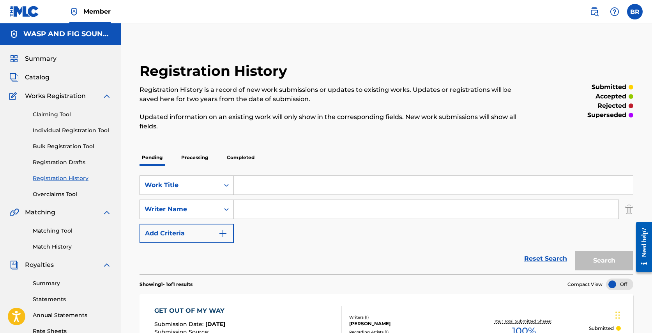
click at [236, 190] on input "Search Form" at bounding box center [433, 185] width 399 height 19
click at [199, 156] on p "Processing" at bounding box center [195, 158] width 32 height 16
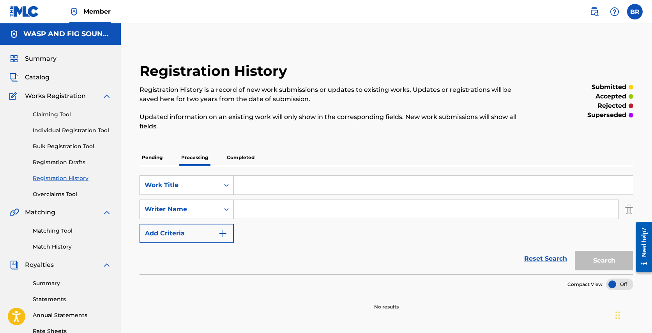
click at [231, 160] on p "Completed" at bounding box center [240, 158] width 32 height 16
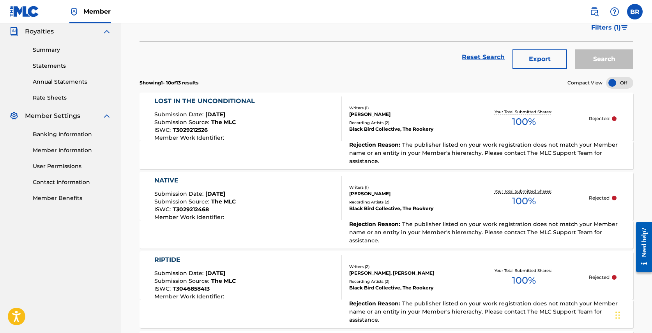
scroll to position [126, 0]
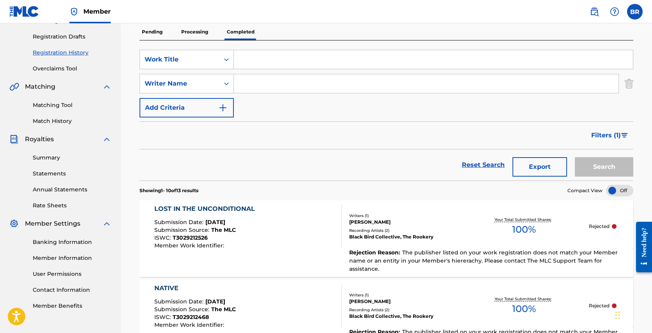
click at [430, 252] on span "The publisher listed on your work registration does not match your Member name …" at bounding box center [483, 260] width 268 height 23
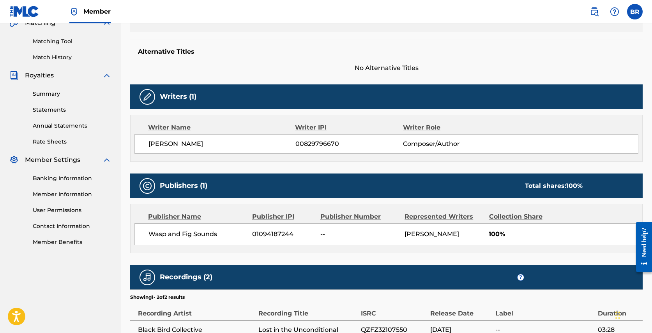
scroll to position [285, 0]
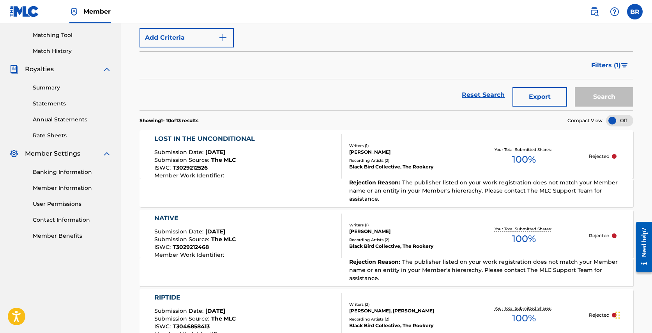
scroll to position [271, 0]
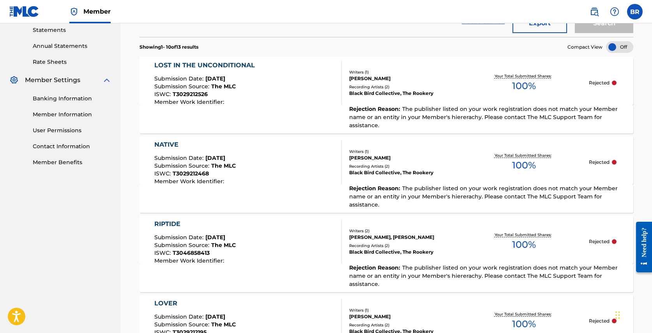
scroll to position [374, 0]
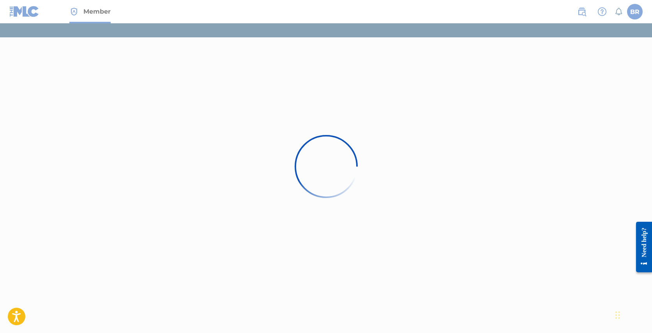
click at [629, 10] on div at bounding box center [326, 166] width 652 height 333
click at [633, 9] on div at bounding box center [326, 166] width 652 height 333
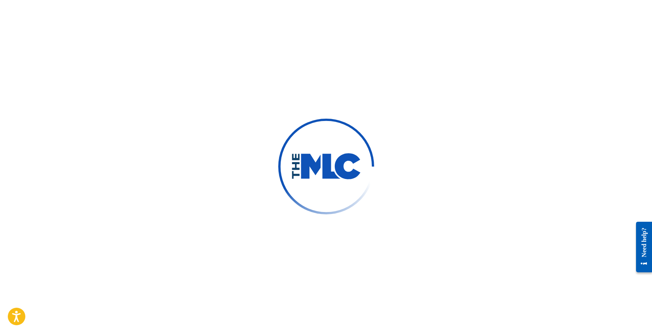
click at [465, 143] on div at bounding box center [326, 166] width 652 height 333
